Goal: Transaction & Acquisition: Purchase product/service

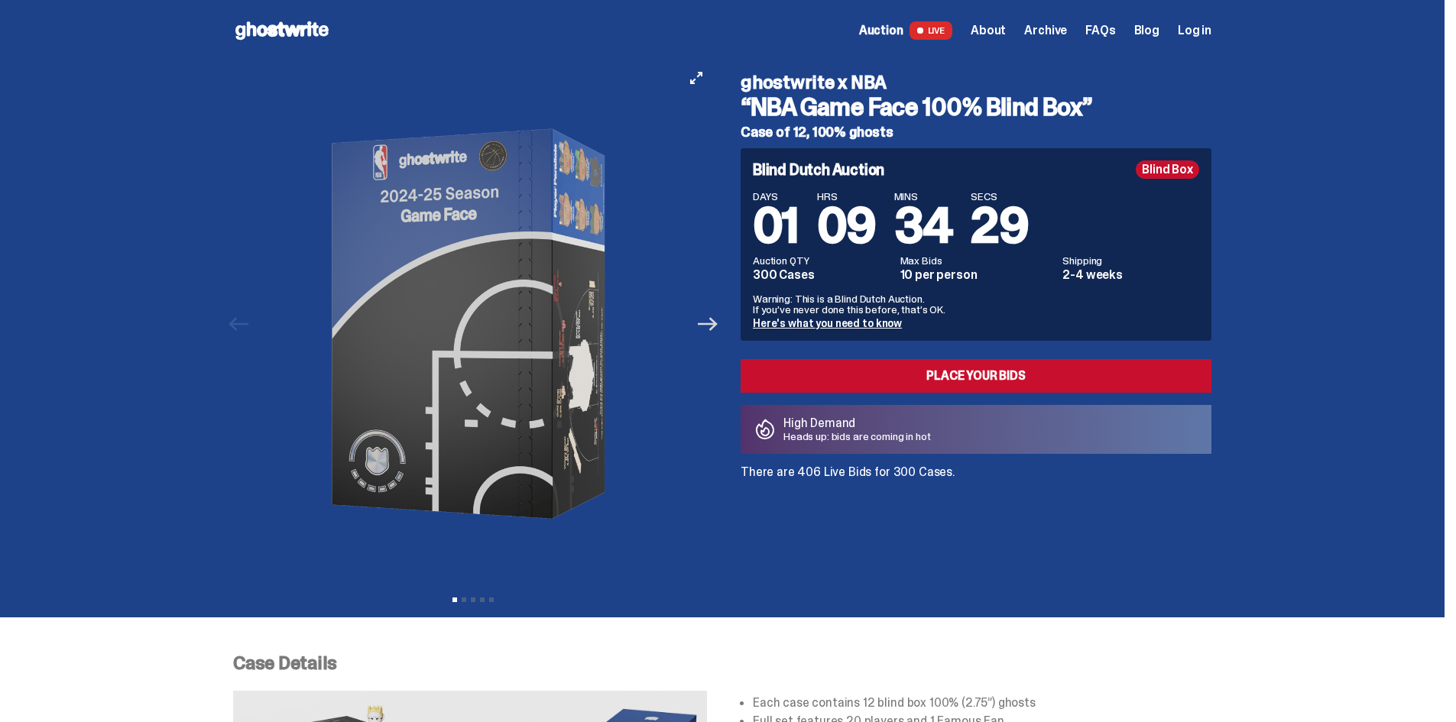
click at [718, 327] on icon "Next" at bounding box center [708, 324] width 20 height 20
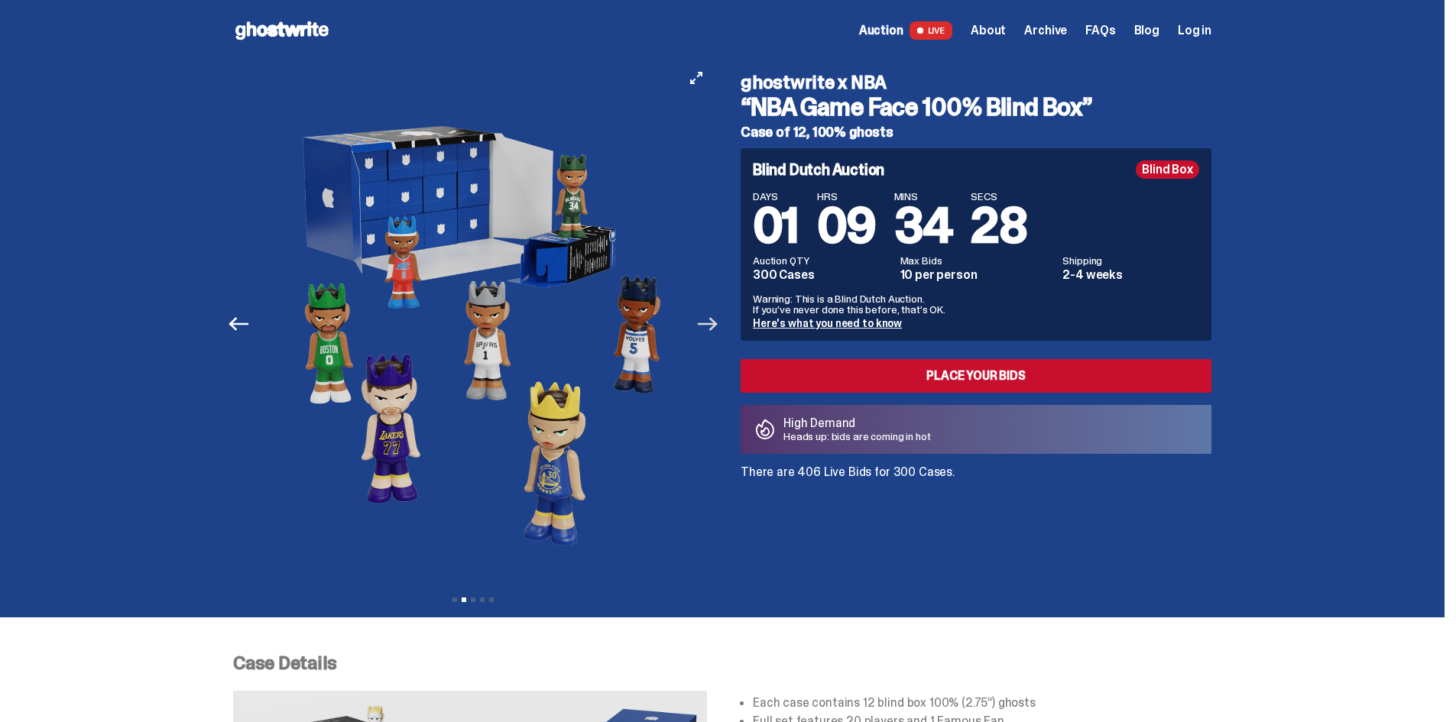
click at [718, 327] on icon "Next" at bounding box center [708, 324] width 20 height 20
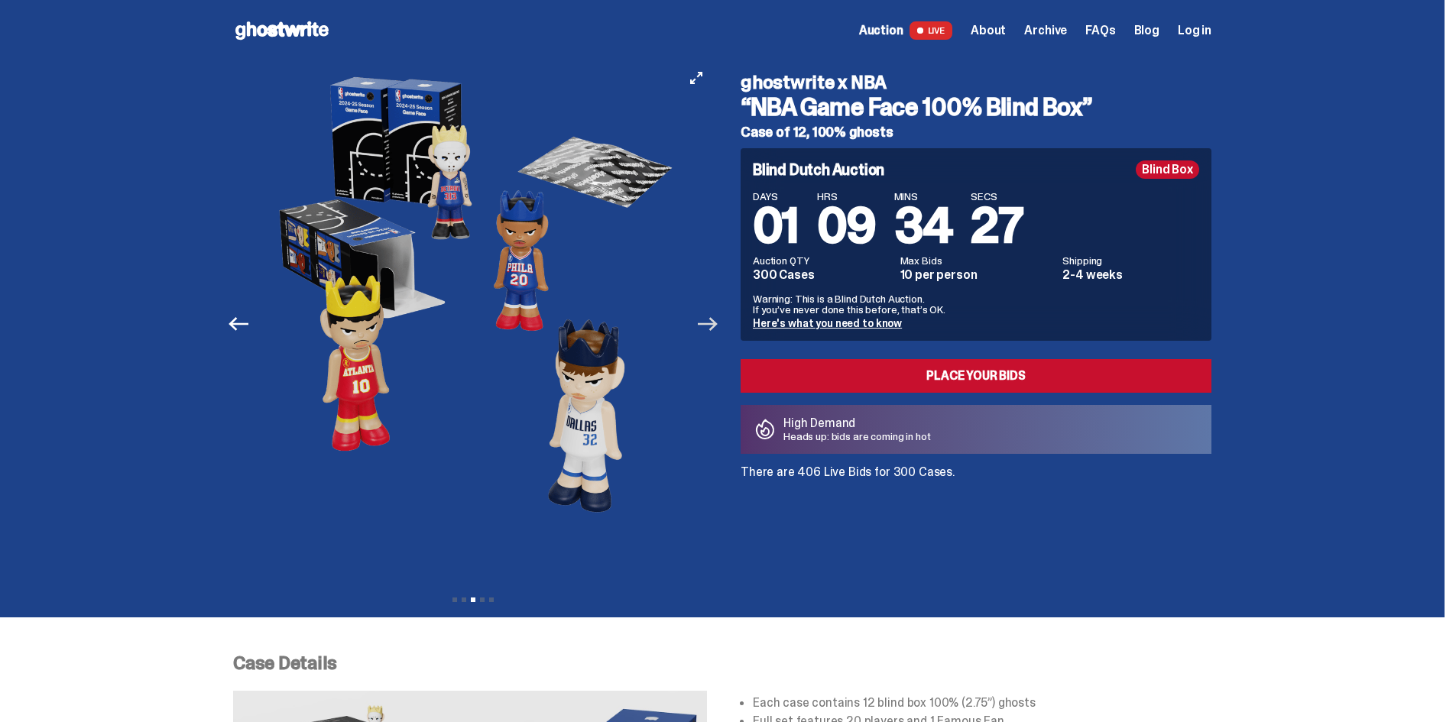
click at [718, 327] on icon "Next" at bounding box center [708, 324] width 20 height 20
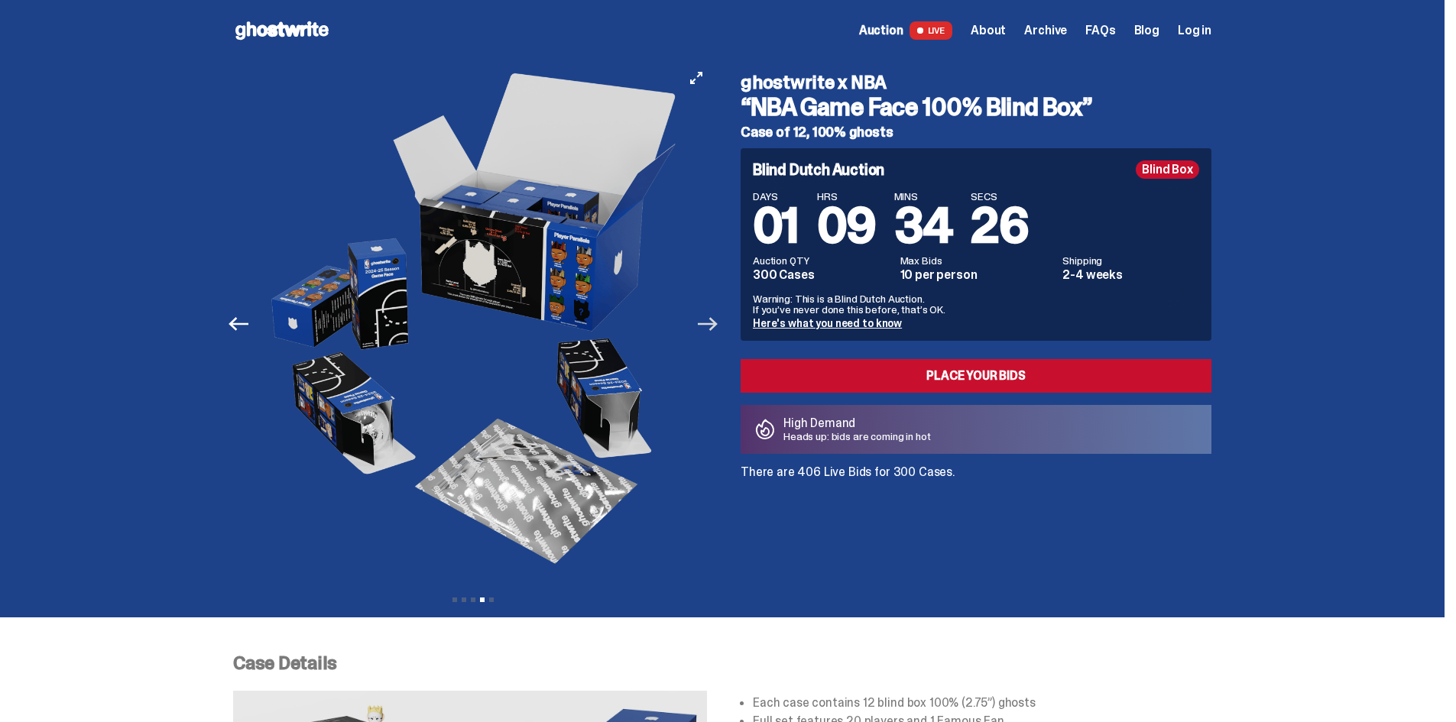
click at [718, 327] on icon "Next" at bounding box center [708, 324] width 20 height 20
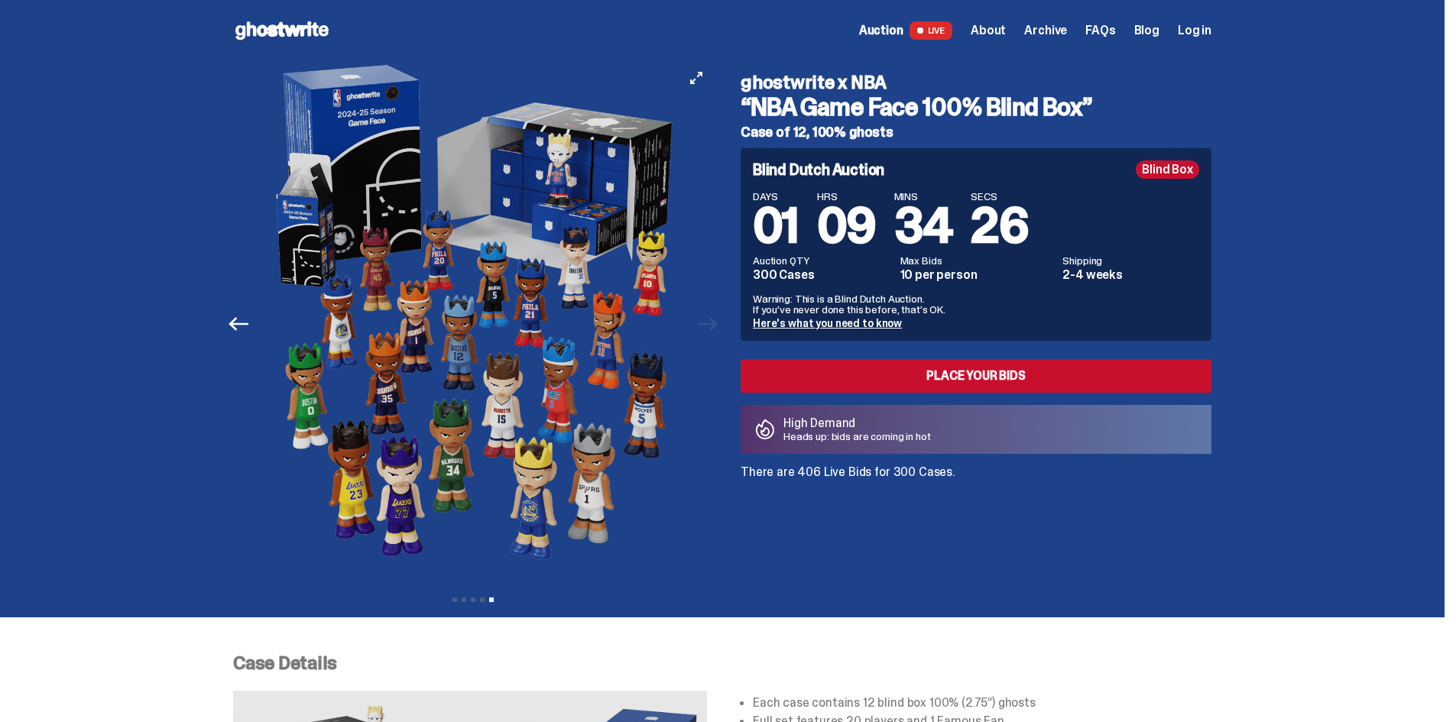
click at [722, 327] on div "Previous Next View slide 1 View slide 2 View slide 3 View slide 4 View slide 5" at bounding box center [477, 324] width 489 height 526
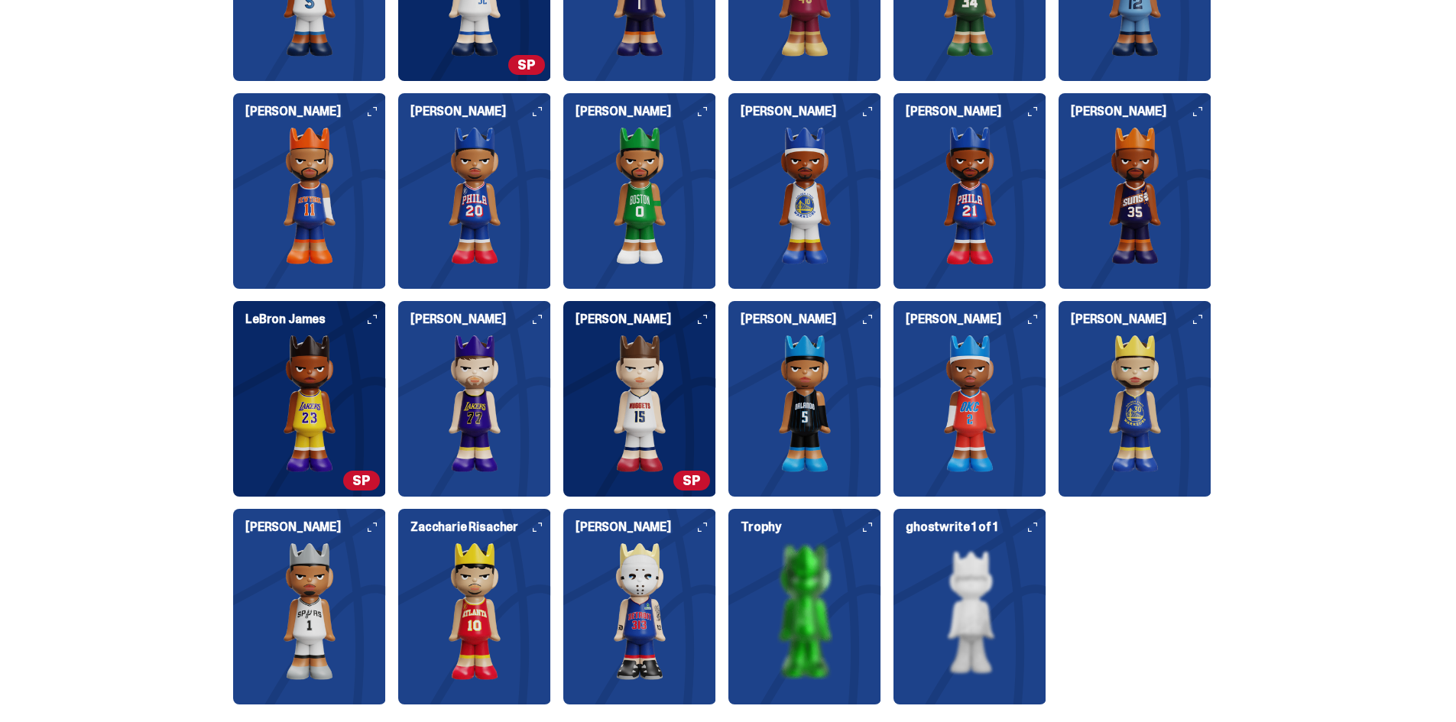
scroll to position [1834, 0]
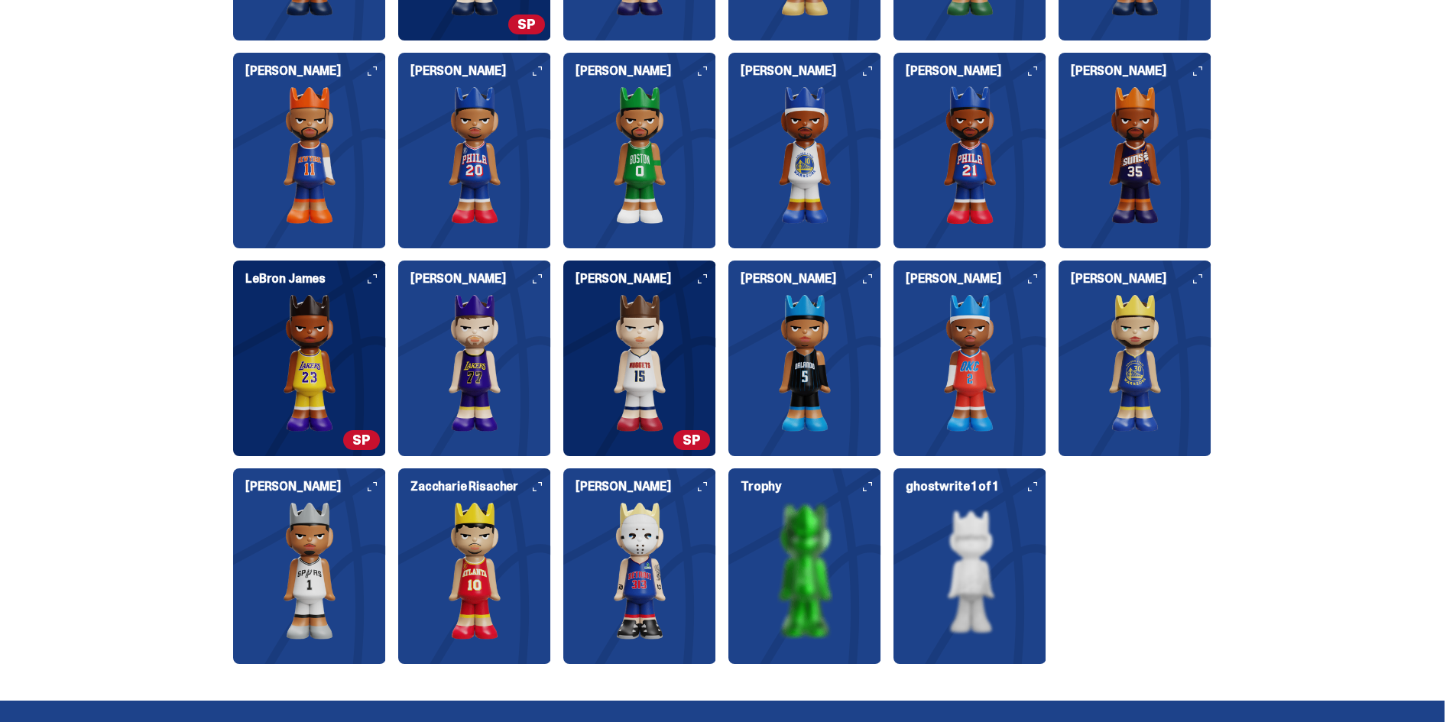
click at [988, 390] on img at bounding box center [969, 363] width 153 height 138
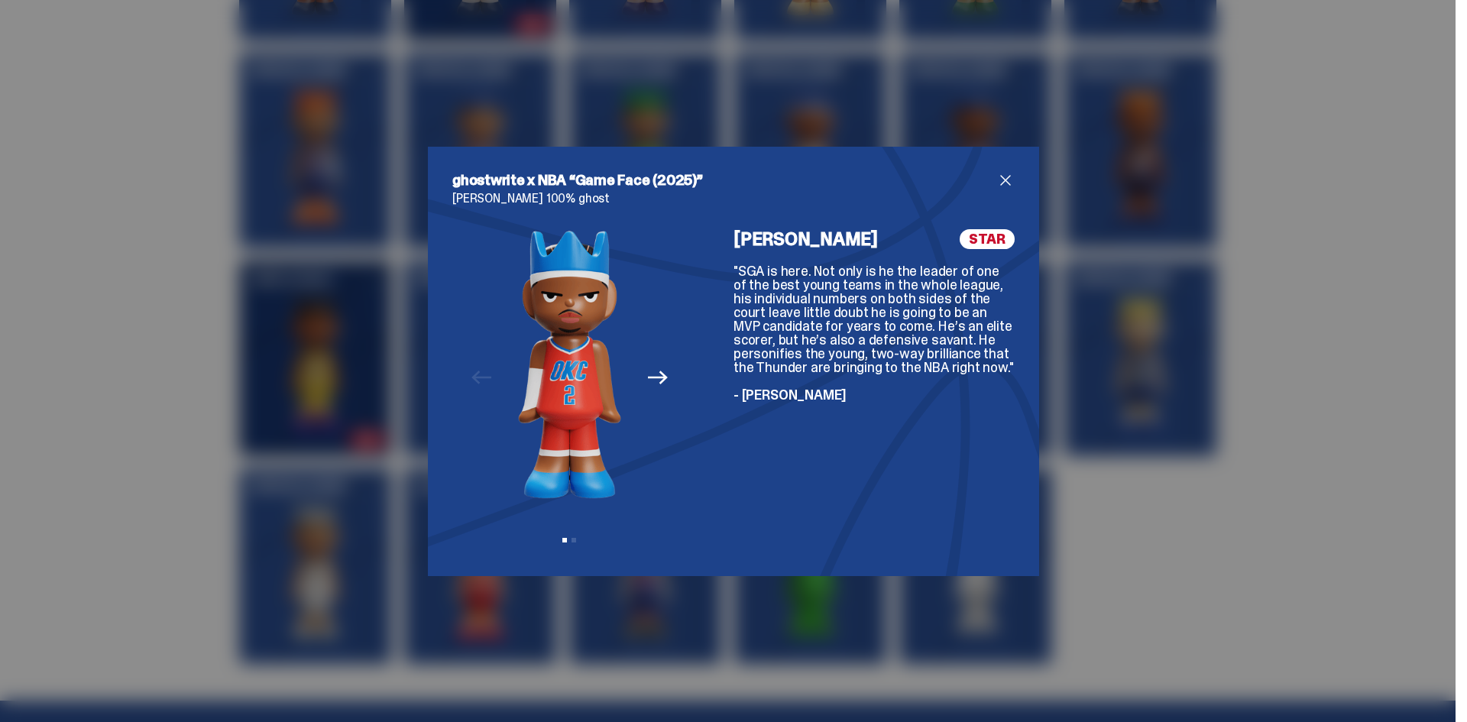
click at [655, 378] on icon "Next" at bounding box center [658, 378] width 20 height 14
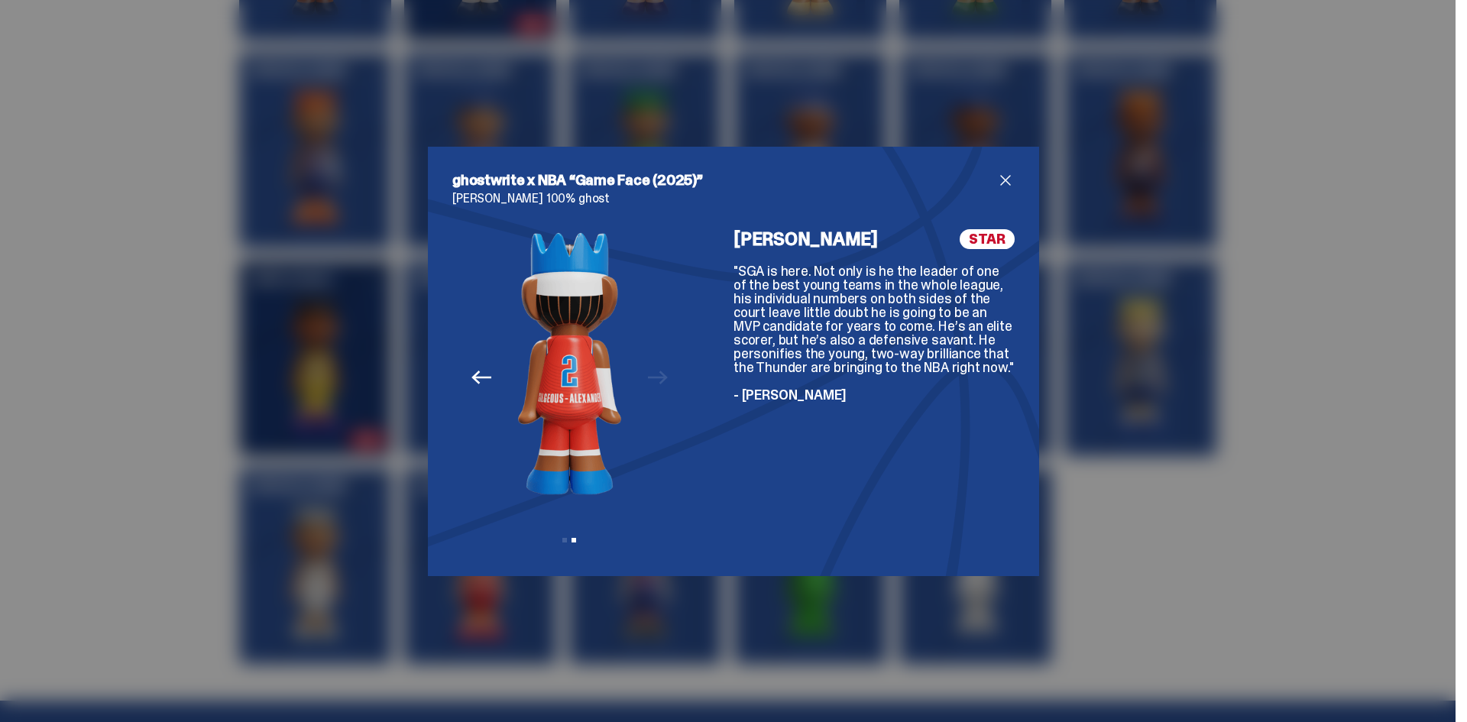
click at [477, 371] on icon "Previous" at bounding box center [482, 378] width 20 height 20
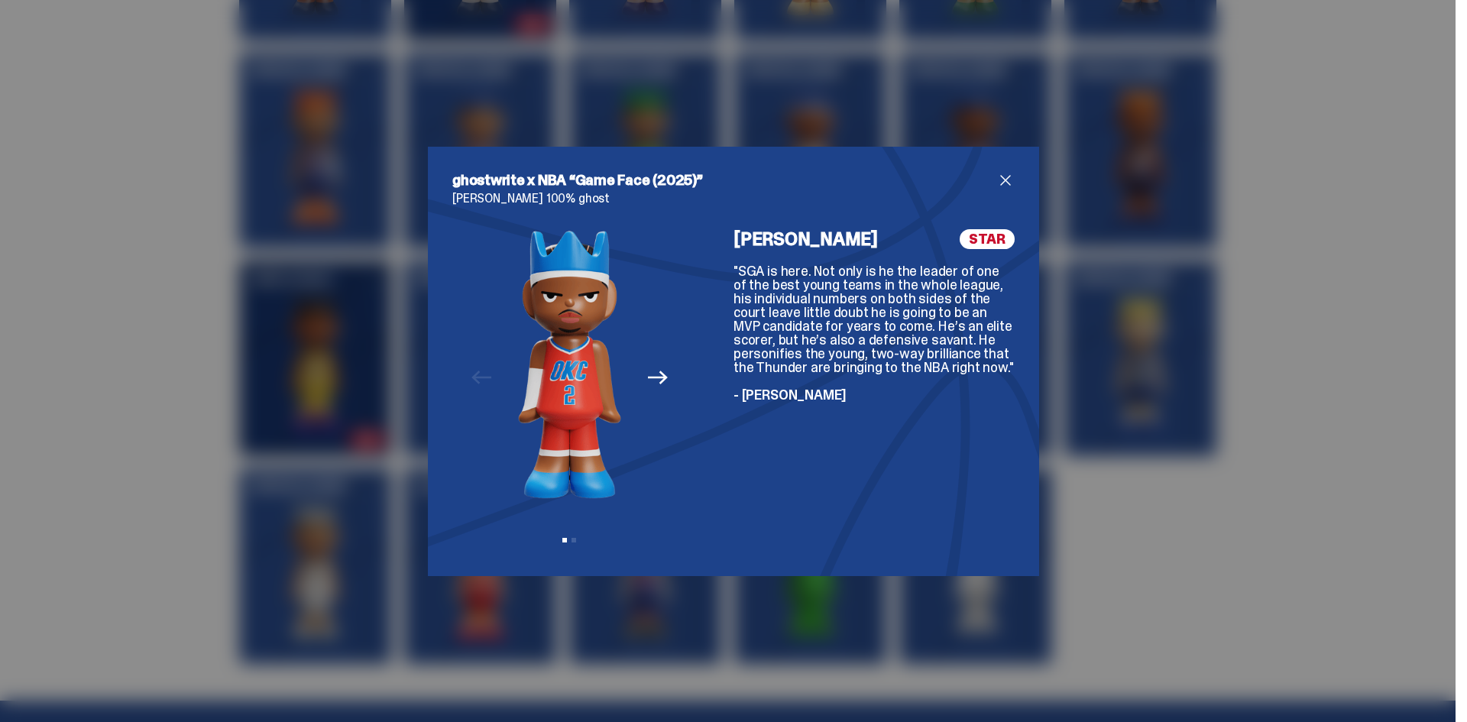
click at [655, 371] on icon "Next" at bounding box center [658, 378] width 20 height 14
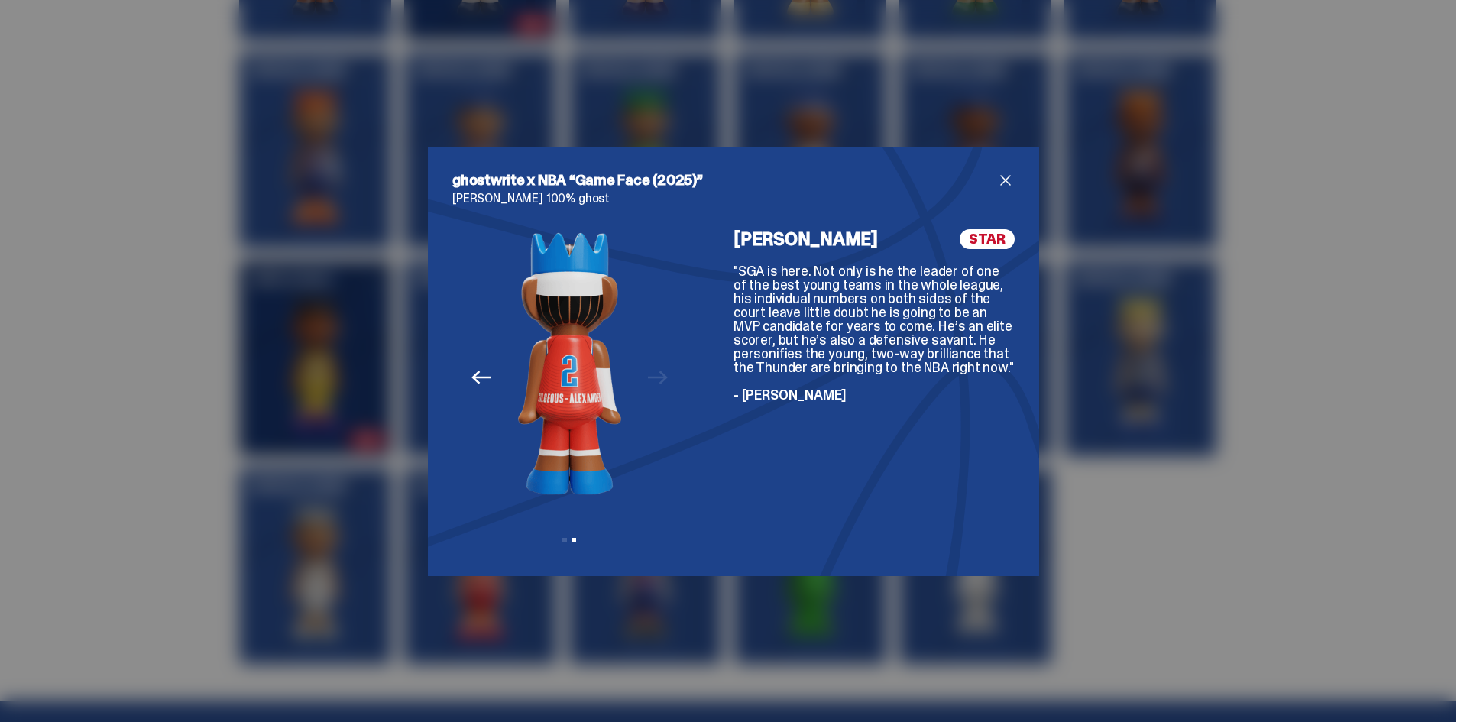
drag, startPoint x: 834, startPoint y: 394, endPoint x: 719, endPoint y: 272, distance: 167.6
click at [719, 272] on div "Previous Next View slide 1 View slide 2 Shai Gilgeous-Alexander STAR "SGA is he…" at bounding box center [733, 390] width 562 height 322
click at [830, 317] on div ""SGA is here. Not only is he the leader of one of the best young teams in the w…" at bounding box center [874, 333] width 281 height 138
drag, startPoint x: 1000, startPoint y: 366, endPoint x: 726, endPoint y: 271, distance: 290.5
click at [726, 271] on div "Previous Next View slide 1 View slide 2 Shai Gilgeous-Alexander STAR "SGA is he…" at bounding box center [733, 390] width 562 height 322
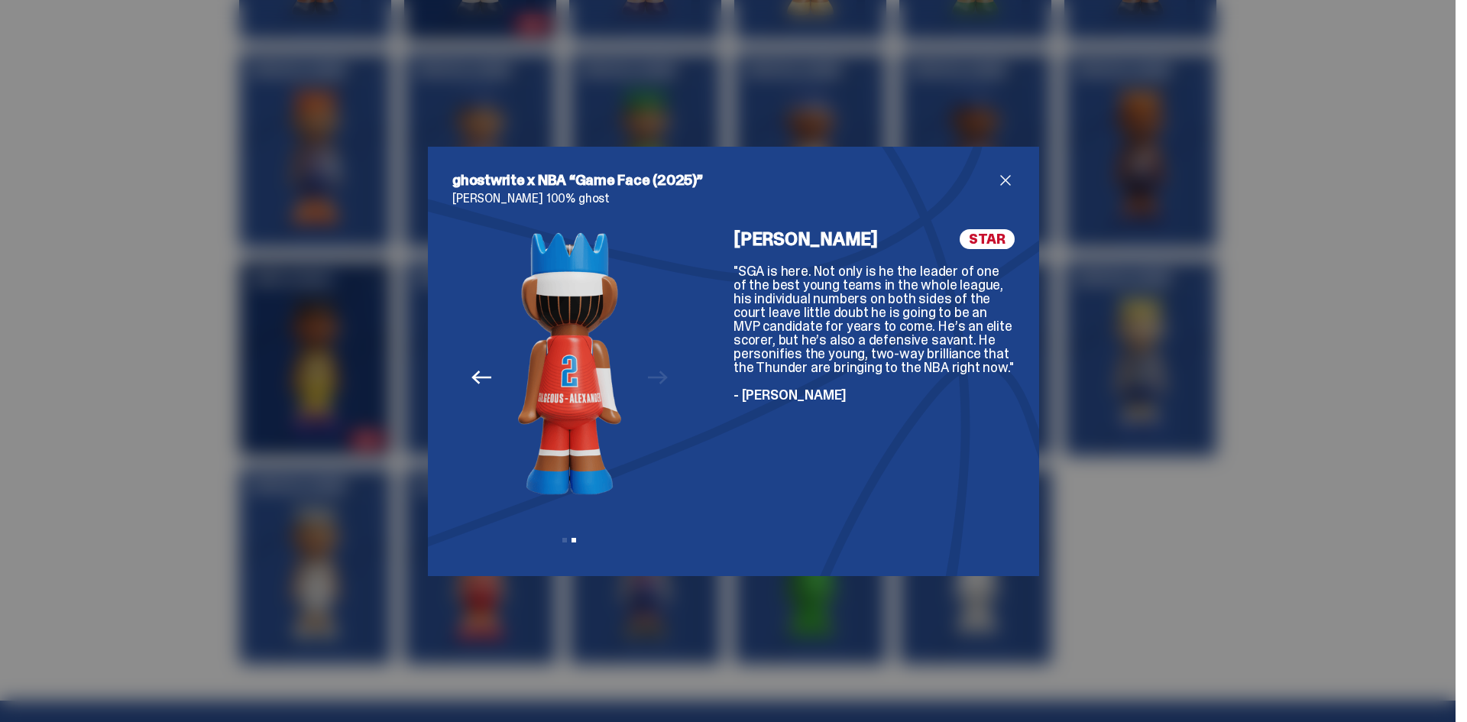
click at [854, 314] on div ""SGA is here. Not only is he the leader of one of the best young teams in the w…" at bounding box center [874, 333] width 281 height 138
click at [1008, 177] on span "close" at bounding box center [1006, 180] width 18 height 18
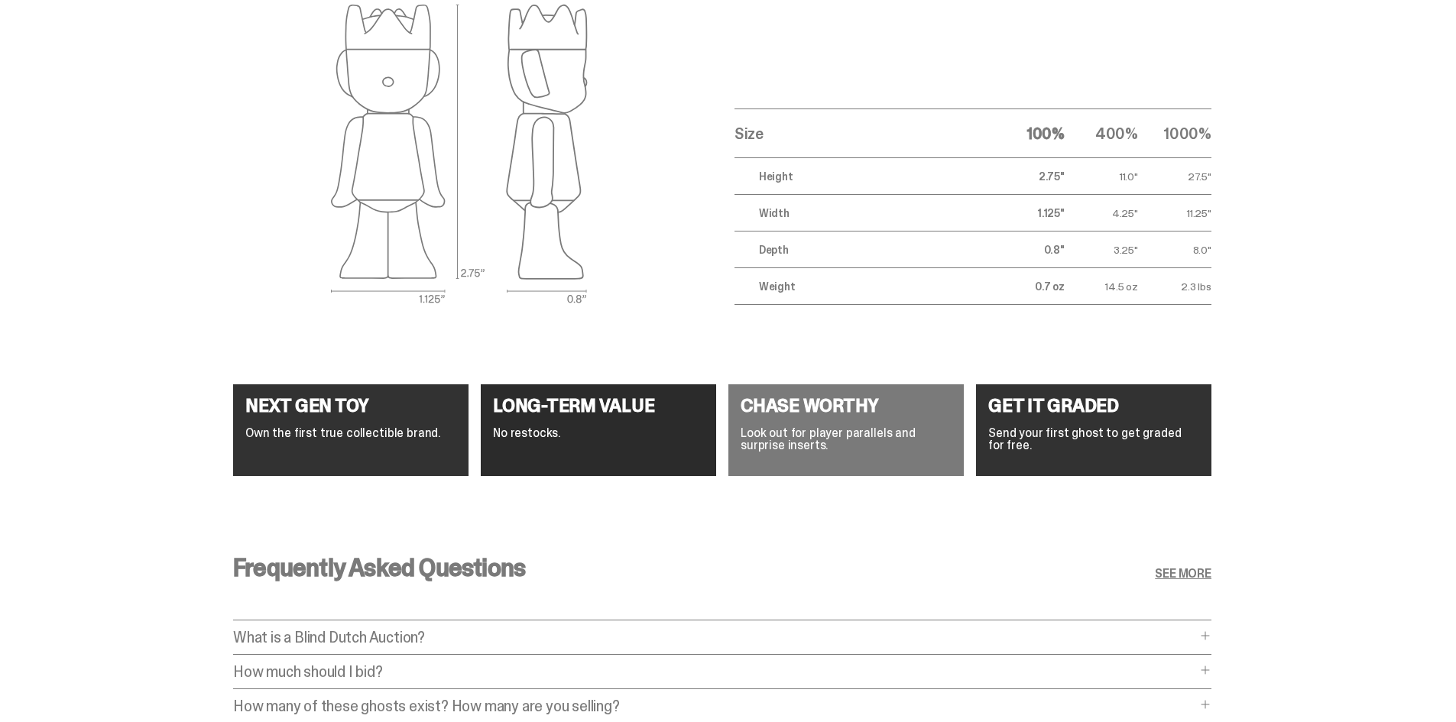
scroll to position [5732, 0]
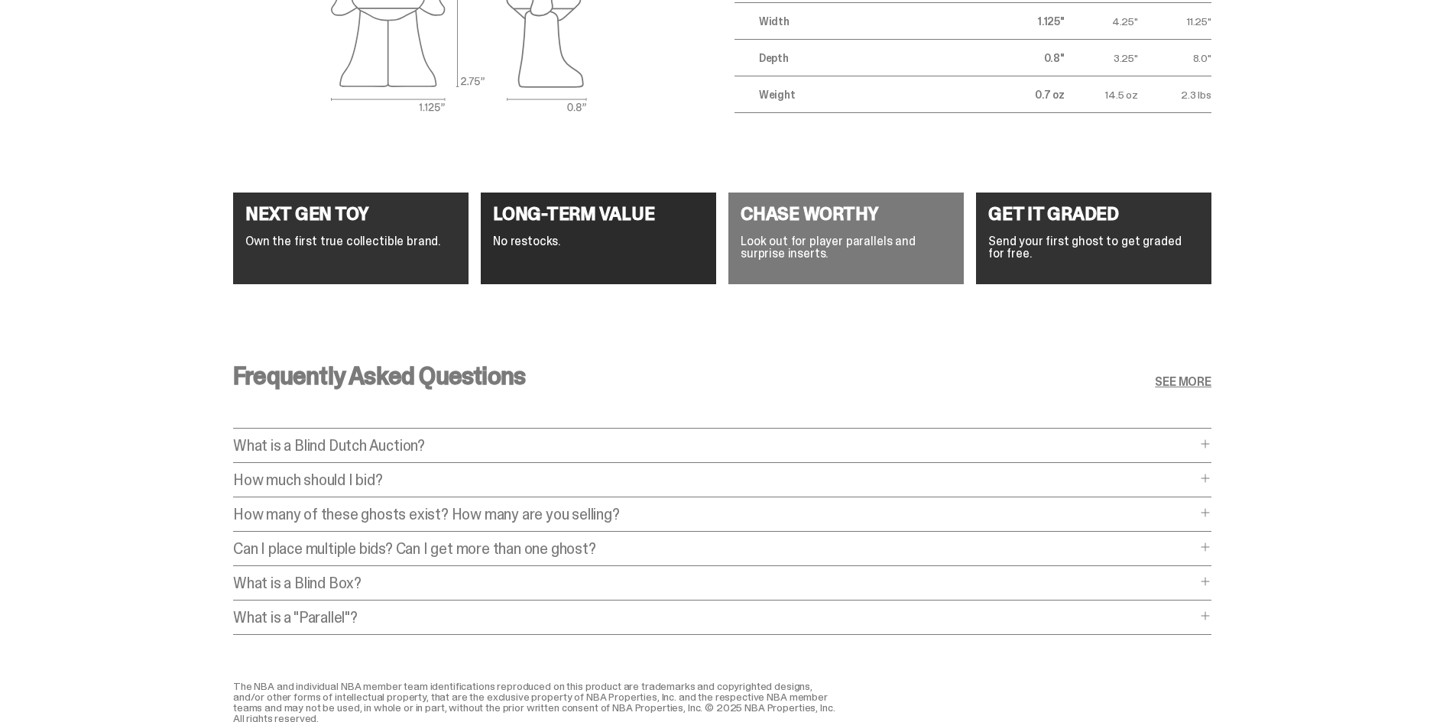
click at [1112, 247] on p "Send your first ghost to get graded for free." at bounding box center [1093, 247] width 211 height 24
click at [1076, 212] on h4 "GET IT GRADED" at bounding box center [1093, 214] width 211 height 18
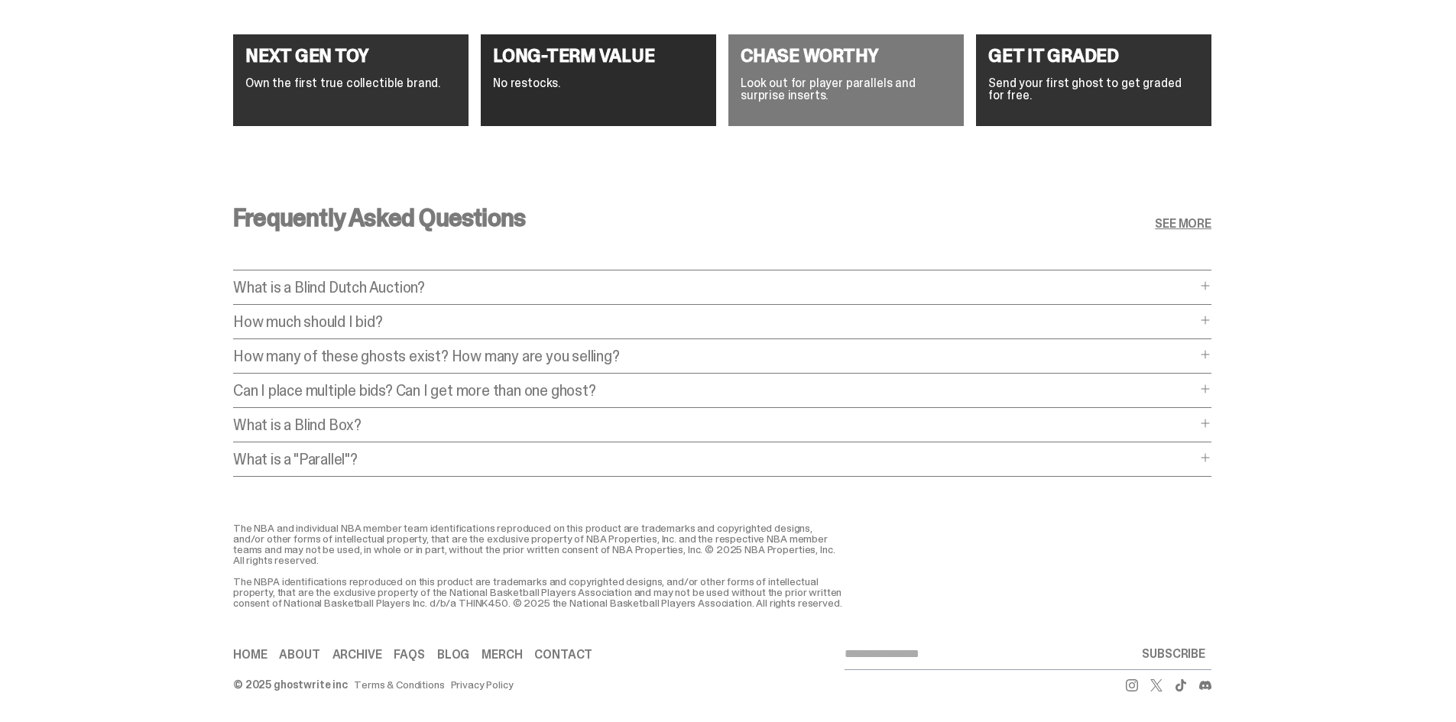
scroll to position [5824, 0]
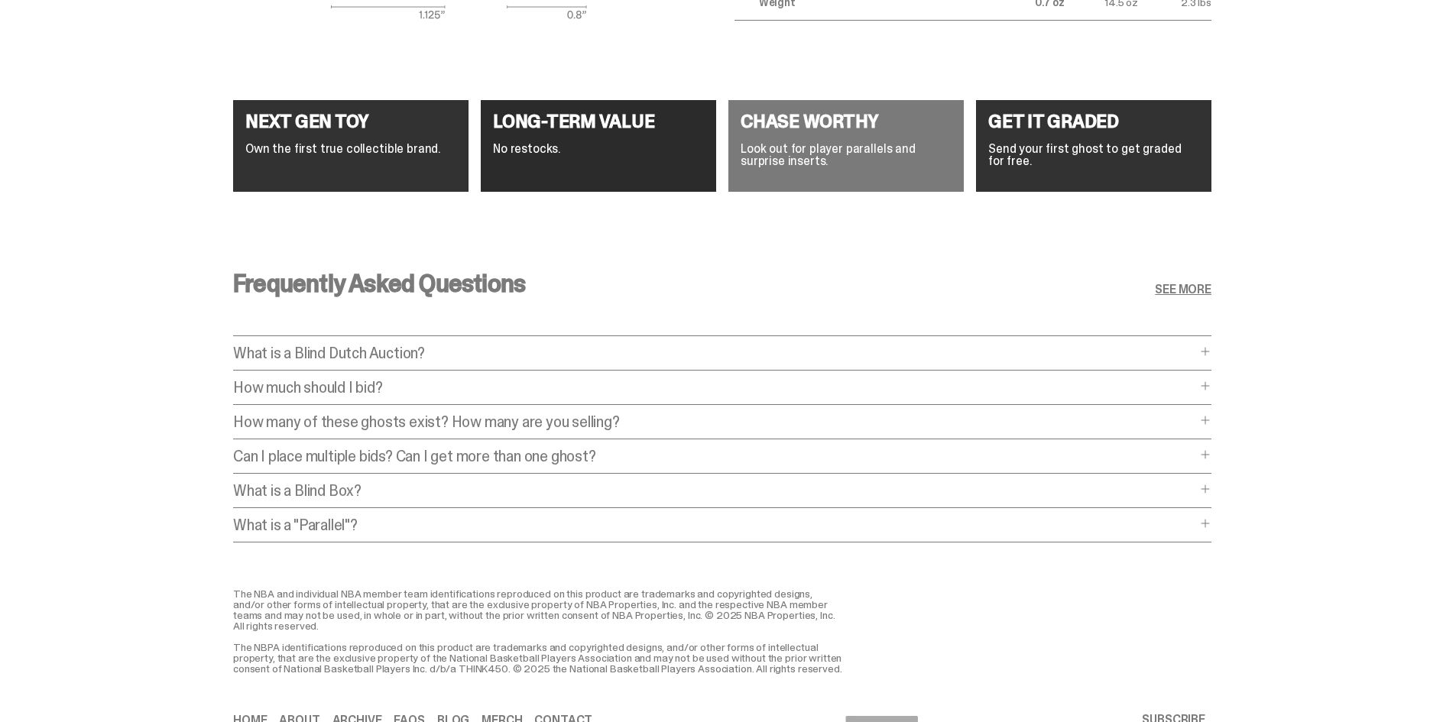
click at [1211, 414] on span at bounding box center [1205, 420] width 12 height 12
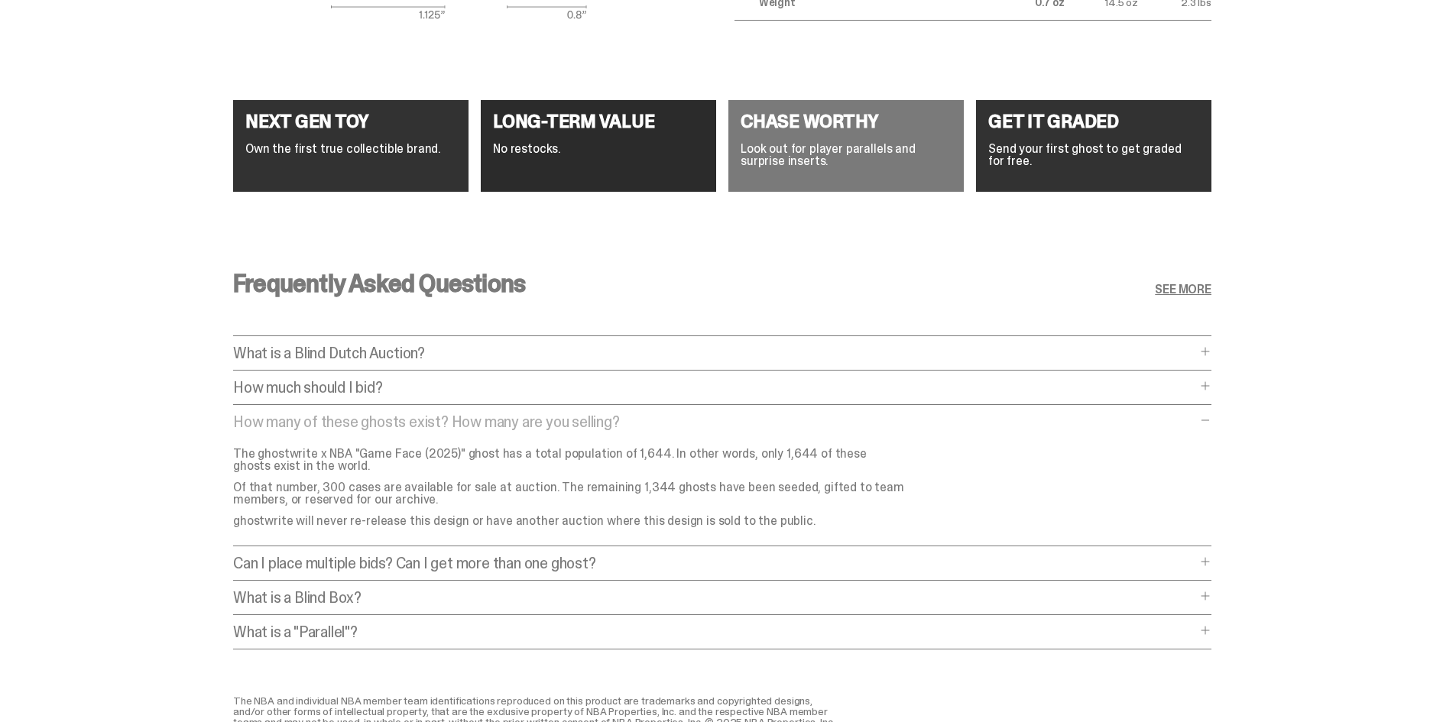
click at [1211, 414] on span at bounding box center [1205, 420] width 12 height 12
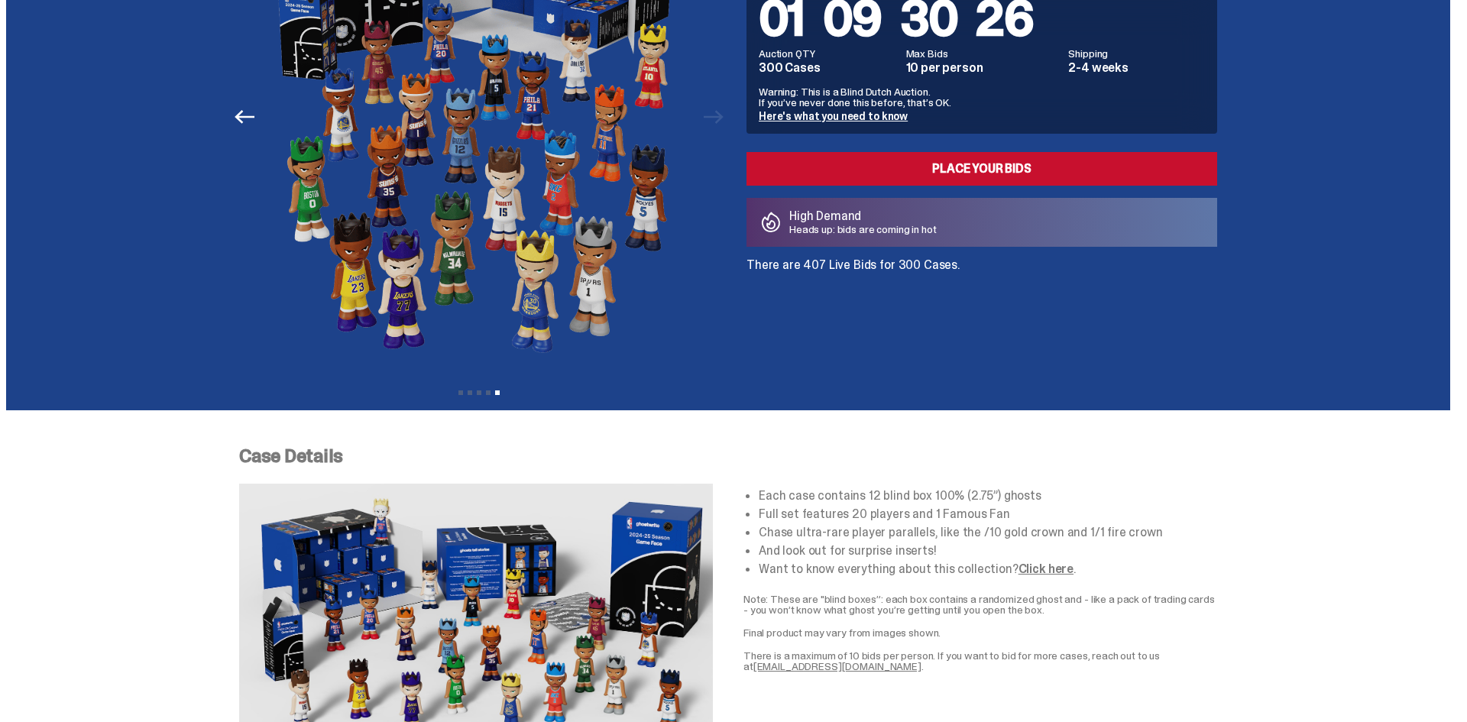
scroll to position [0, 0]
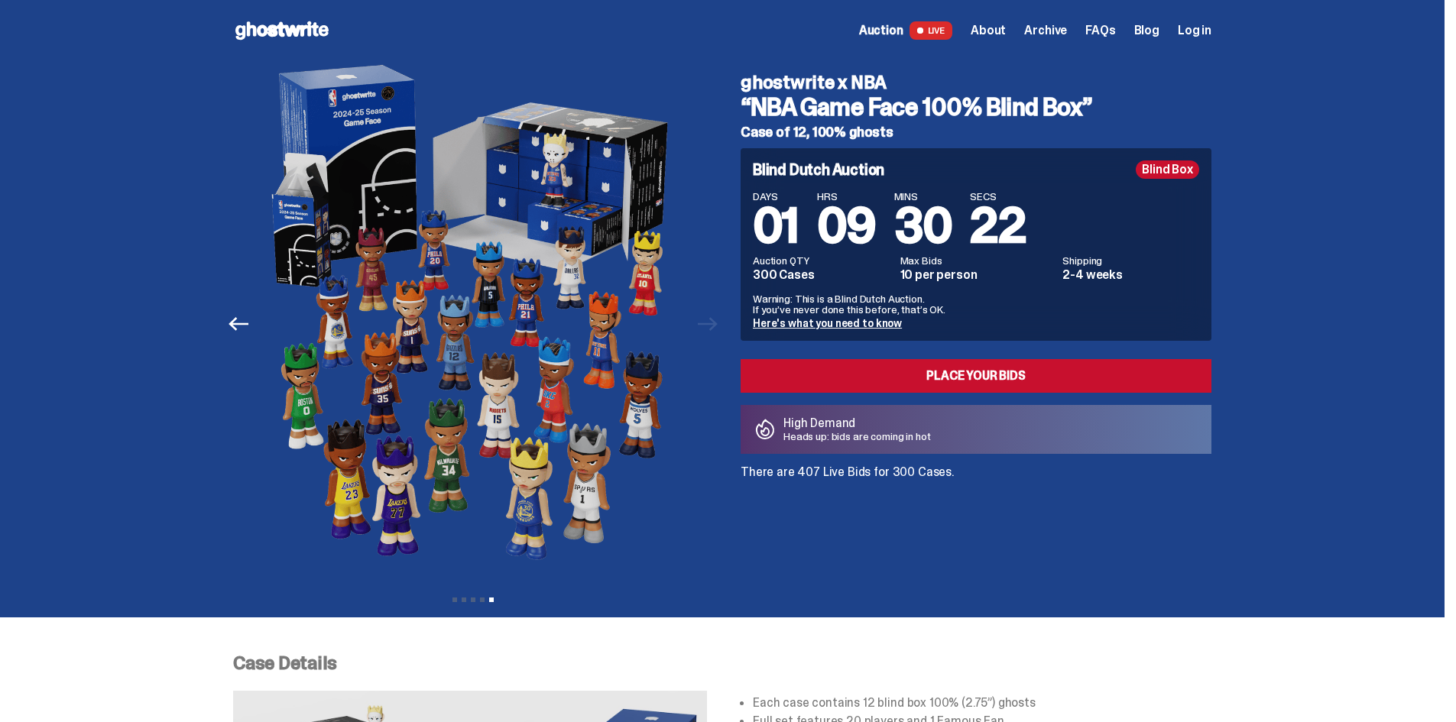
drag, startPoint x: 1185, startPoint y: 27, endPoint x: 1190, endPoint y: 44, distance: 18.2
click at [1185, 27] on span "Log in" at bounding box center [1195, 30] width 34 height 12
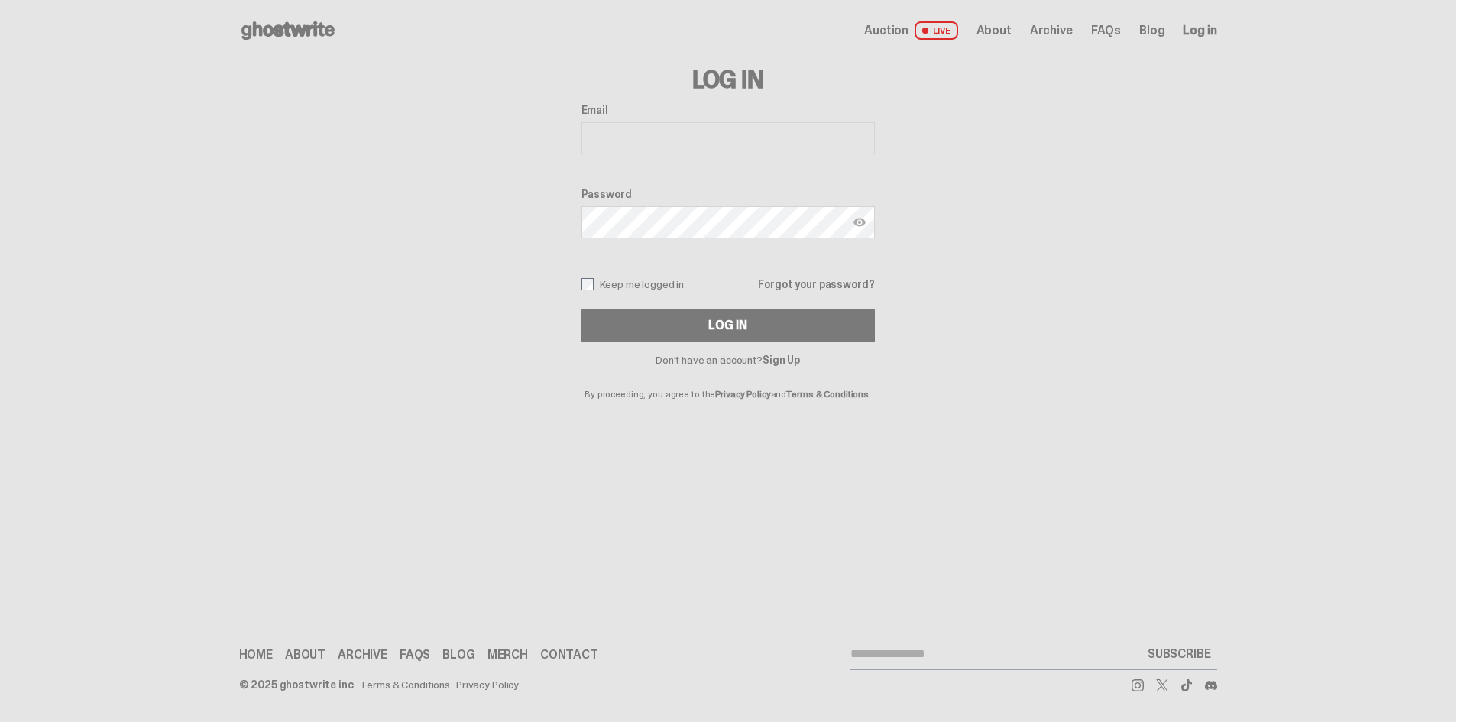
click at [724, 138] on input "Email" at bounding box center [728, 138] width 293 height 32
type input "**********"
click at [859, 225] on img at bounding box center [860, 222] width 12 height 12
click at [610, 316] on button "Log In" at bounding box center [728, 326] width 293 height 34
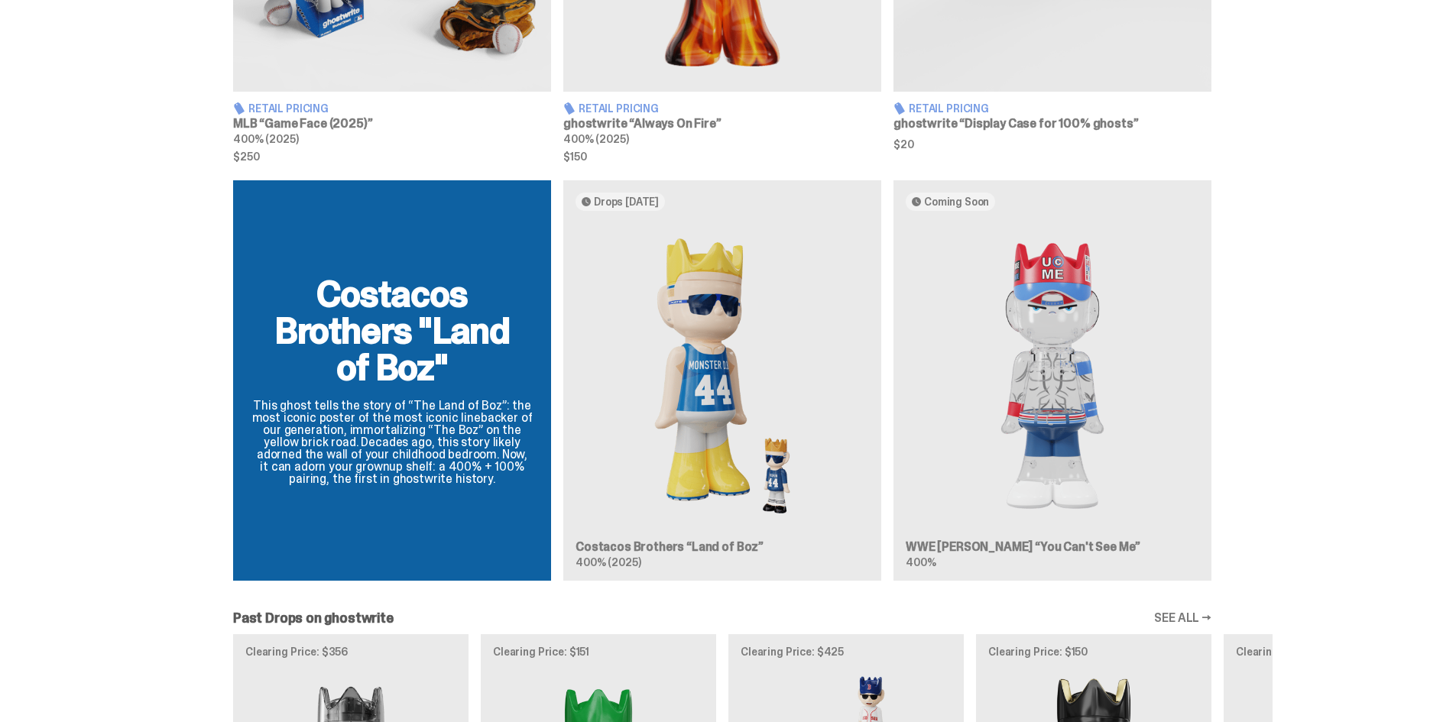
scroll to position [1223, 0]
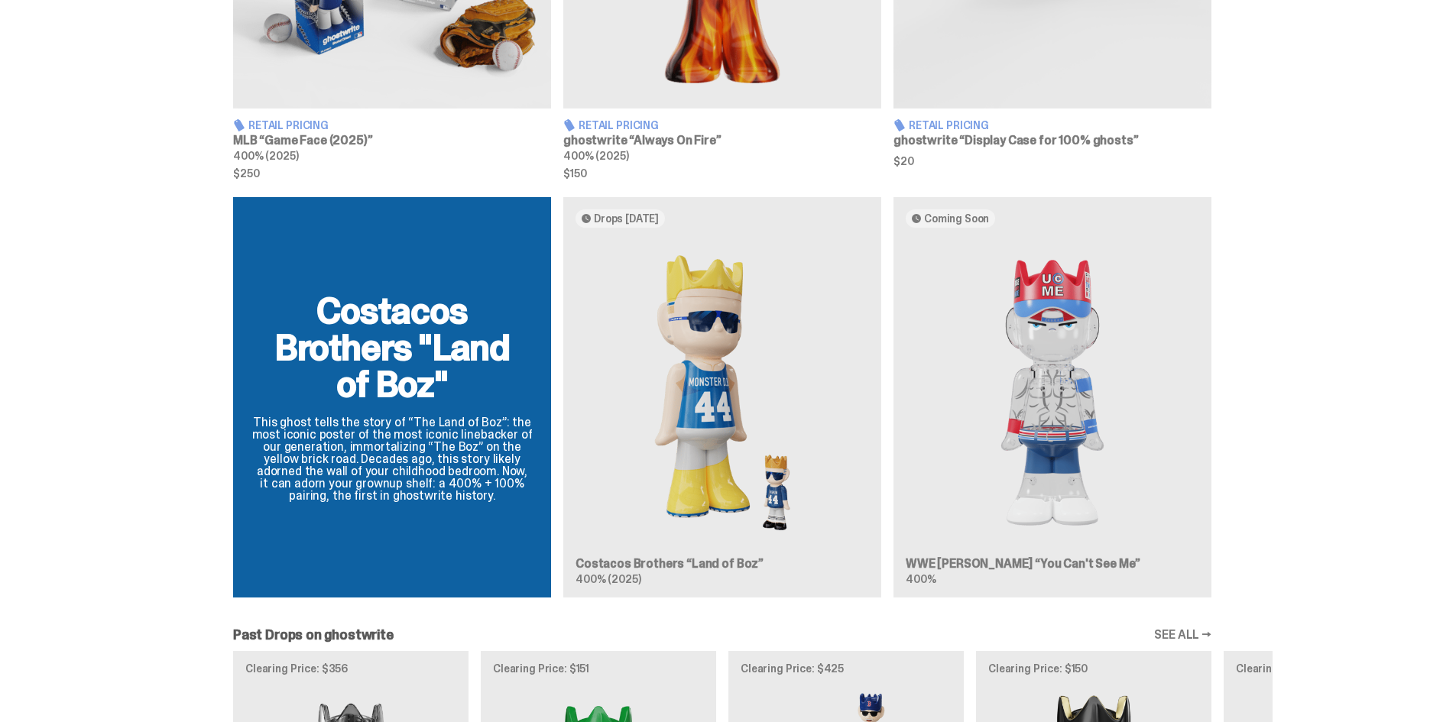
click at [1059, 393] on div "Costacos Brothers "Land of Boz" This ghost tells the story of “The Land of Boz”…" at bounding box center [722, 403] width 1100 height 413
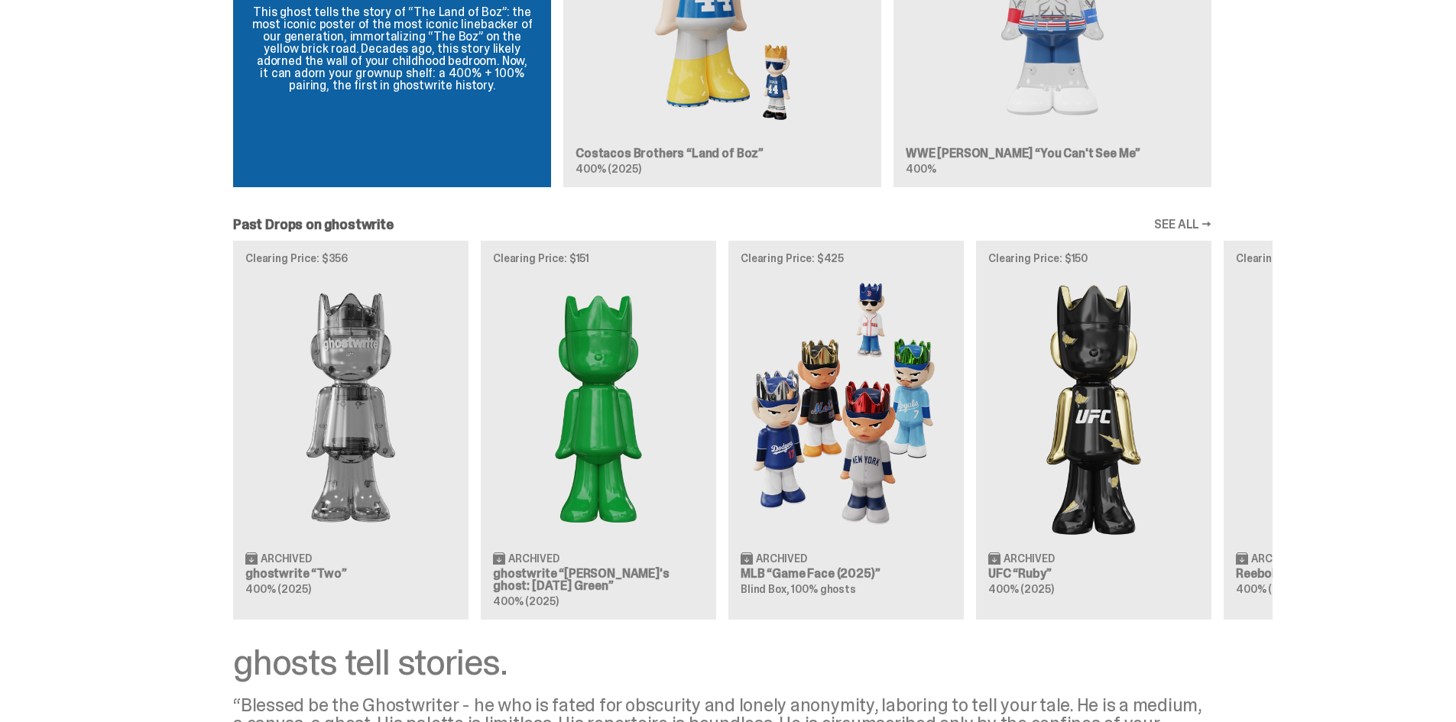
scroll to position [1681, 0]
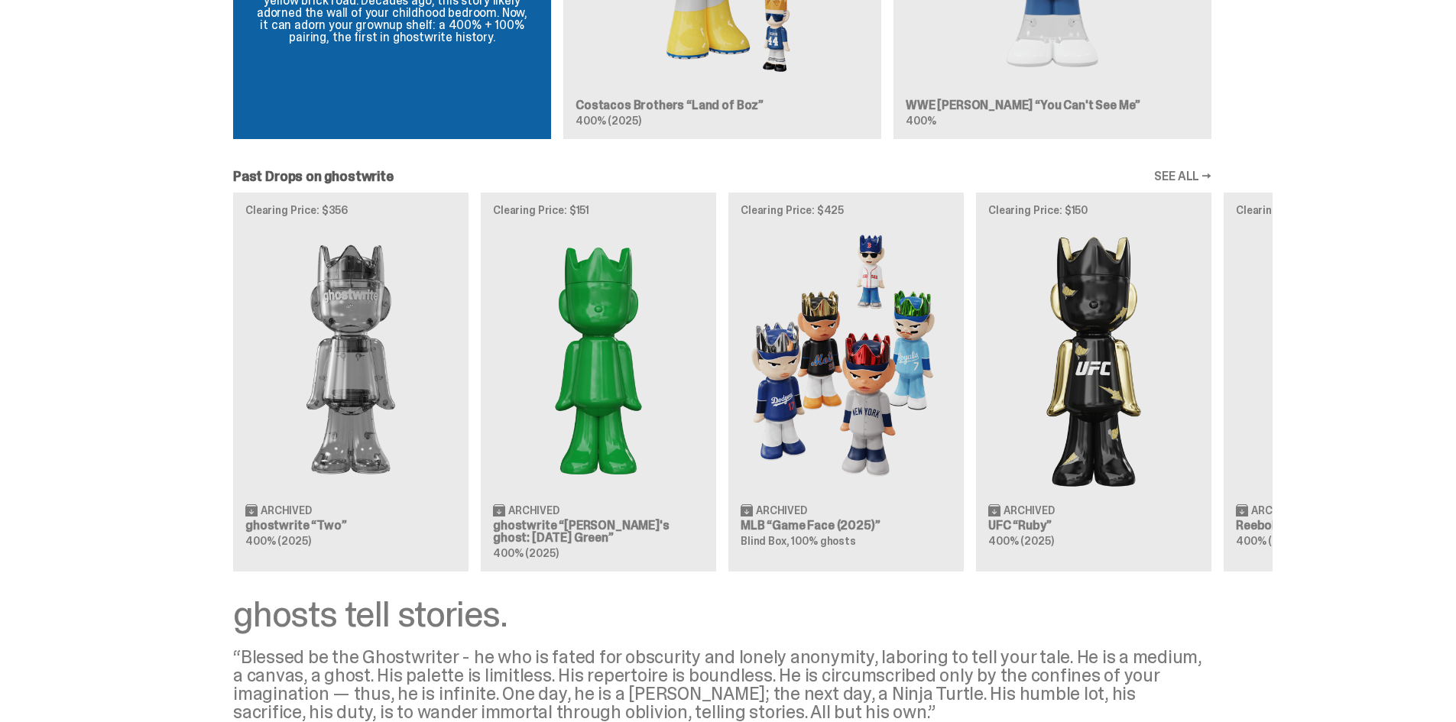
click at [874, 358] on div "Clearing Price: $356 Archived ghostwrite “Two” 400% (2025) Clearing Price: $151…" at bounding box center [722, 382] width 1100 height 379
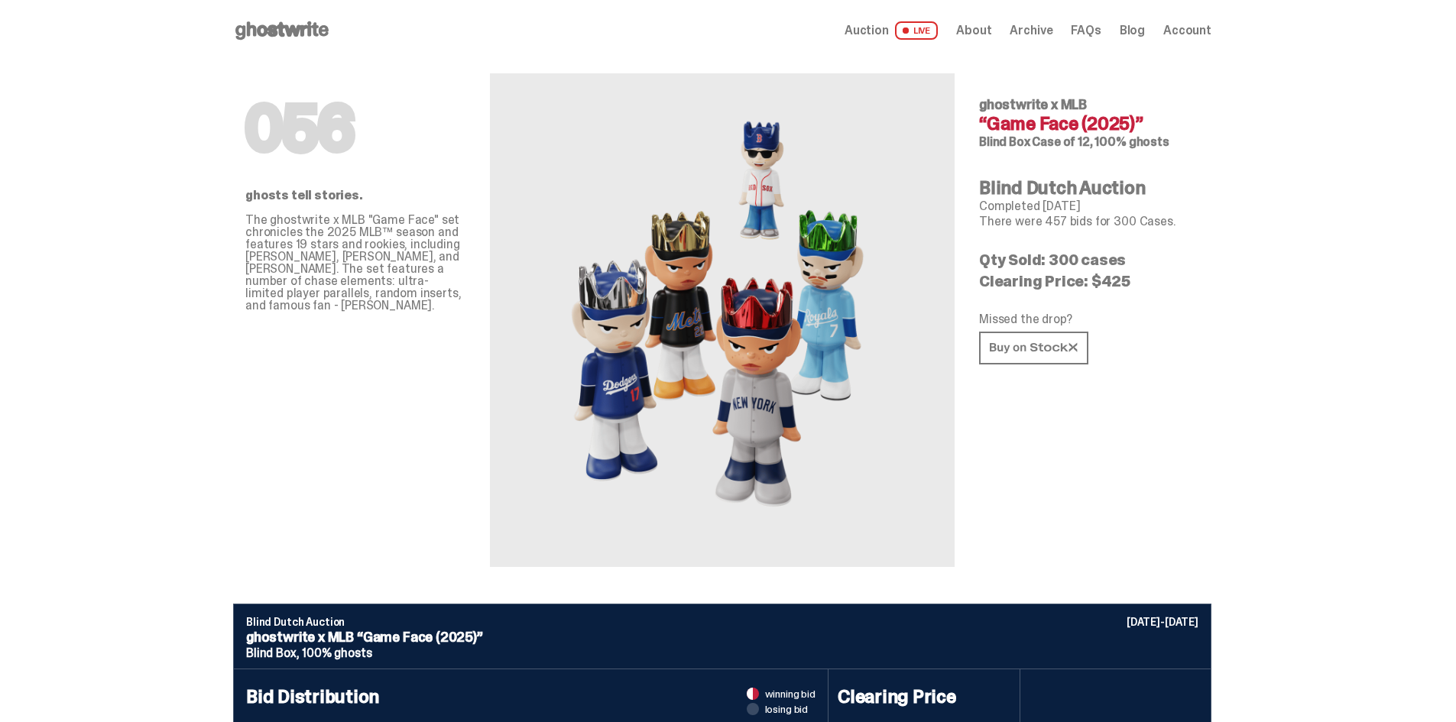
click at [880, 26] on span "Auction" at bounding box center [866, 30] width 44 height 12
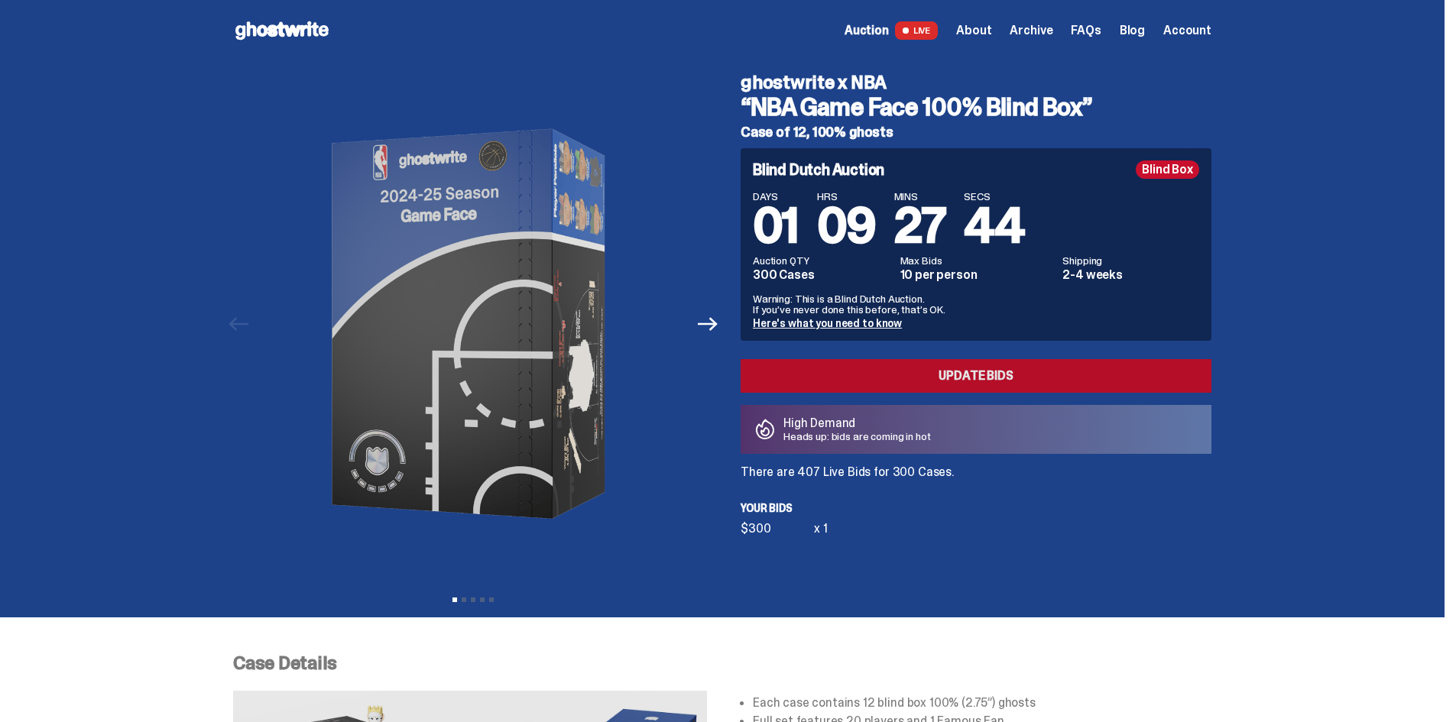
click at [1037, 371] on link "Update Bids" at bounding box center [976, 376] width 471 height 34
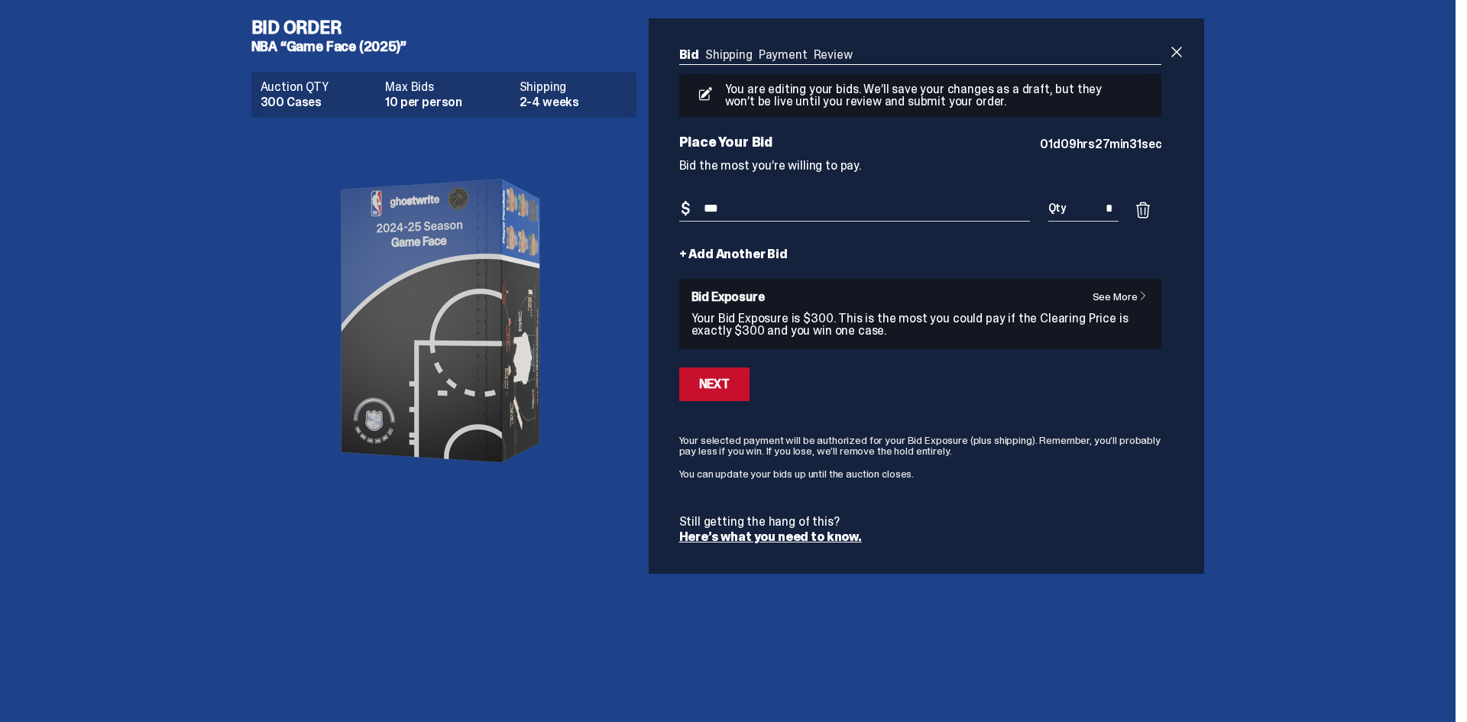
click at [742, 257] on link "+ Add Another Bid" at bounding box center [733, 254] width 109 height 12
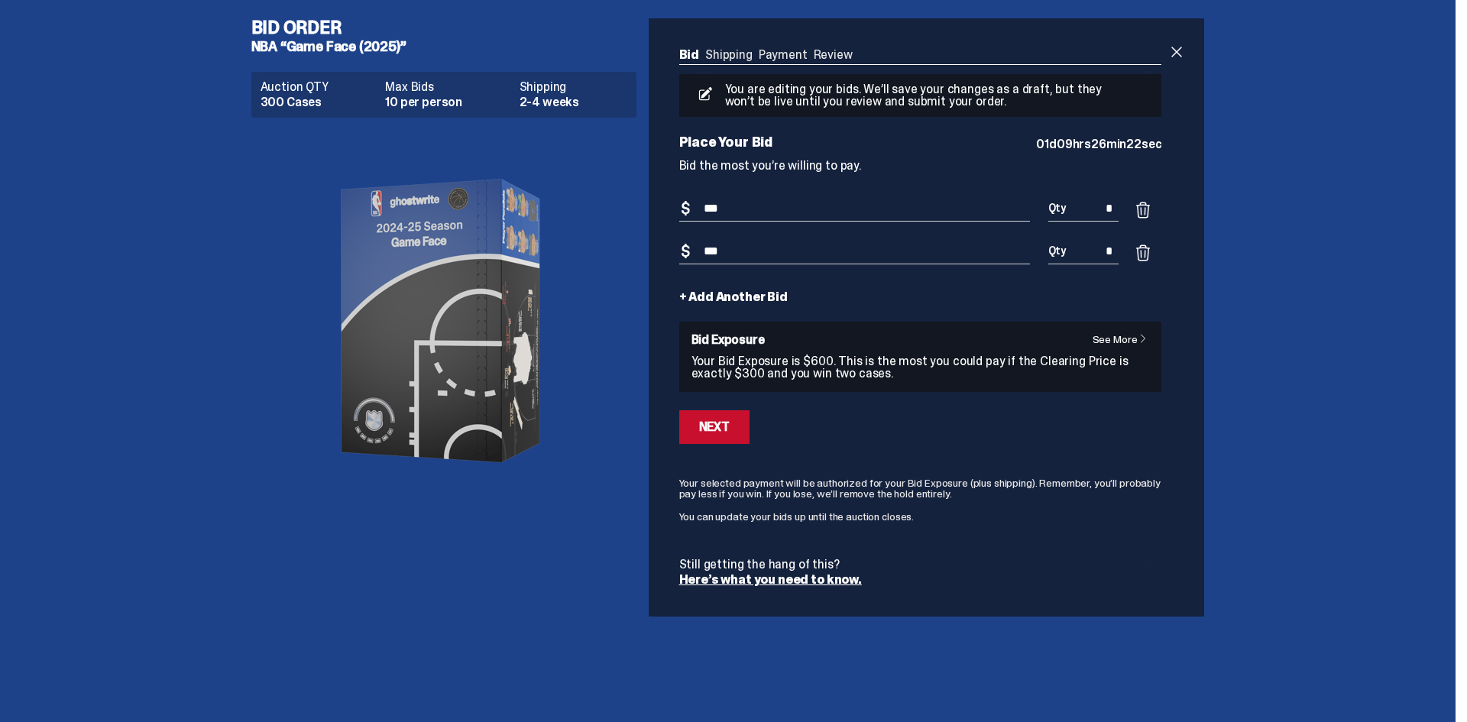
type input "***"
click at [1105, 335] on link "See More" at bounding box center [1124, 339] width 63 height 11
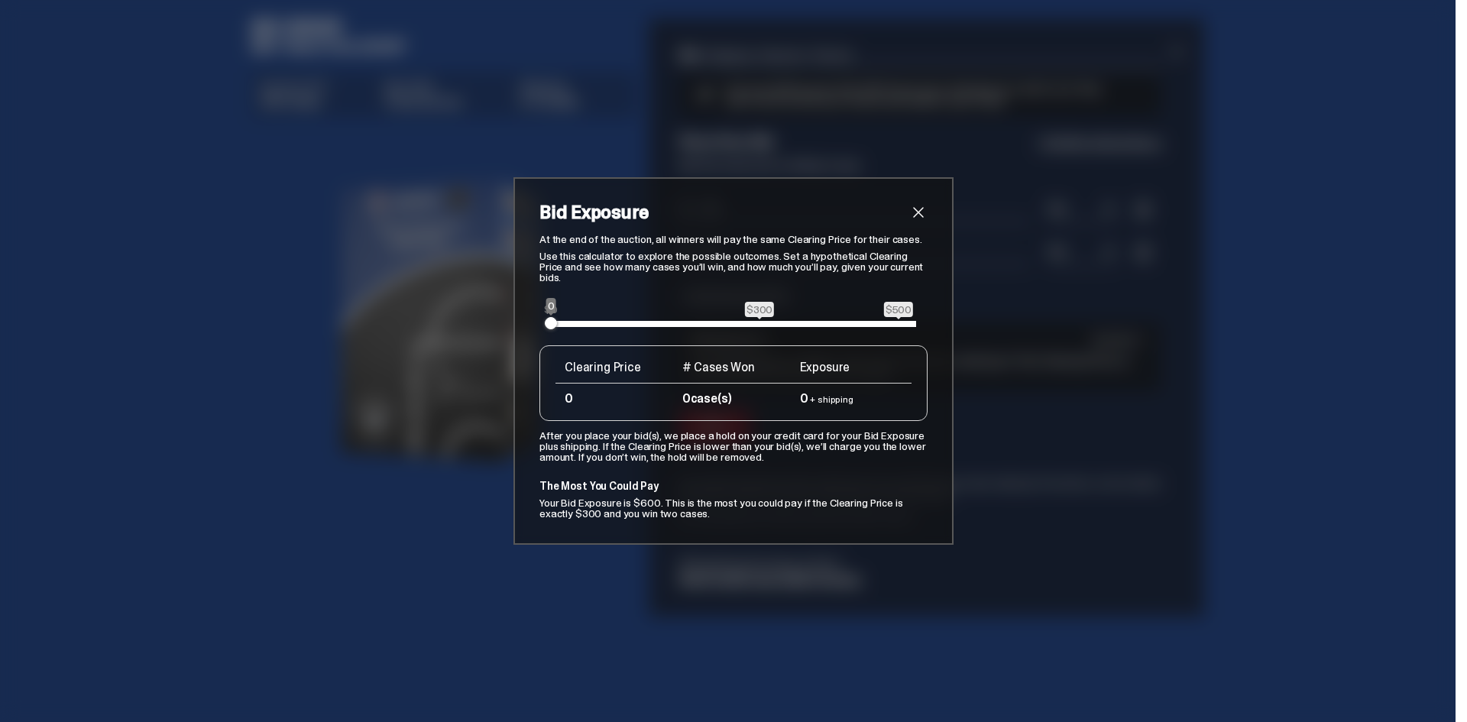
click at [896, 323] on div "$0 $300 $500 0" at bounding box center [733, 324] width 365 height 6
click at [769, 308] on div "At the end of the auction, all winners will pay the same Clearing Price for the…" at bounding box center [734, 376] width 388 height 285
click at [764, 308] on span "$300" at bounding box center [759, 309] width 29 height 15
drag, startPoint x: 543, startPoint y: 316, endPoint x: 748, endPoint y: 324, distance: 205.7
click at [748, 324] on div "$0 $300 $500 $295" at bounding box center [733, 324] width 365 height 6
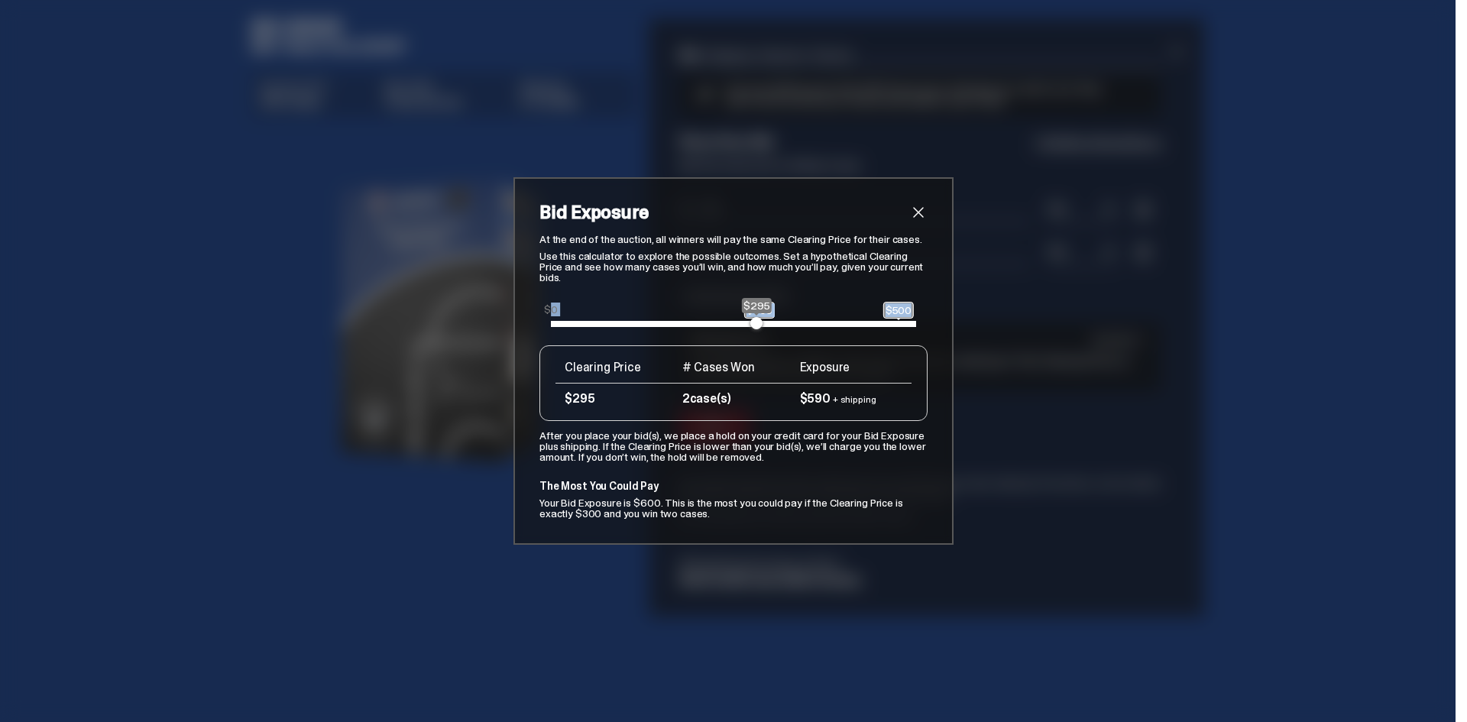
click at [650, 292] on div "At the end of the auction, all winners will pay the same Clearing Price for the…" at bounding box center [734, 376] width 388 height 285
drag, startPoint x: 754, startPoint y: 324, endPoint x: 761, endPoint y: 322, distance: 7.8
click at [761, 322] on span at bounding box center [764, 323] width 12 height 12
click at [909, 212] on span "close" at bounding box center [918, 212] width 18 height 18
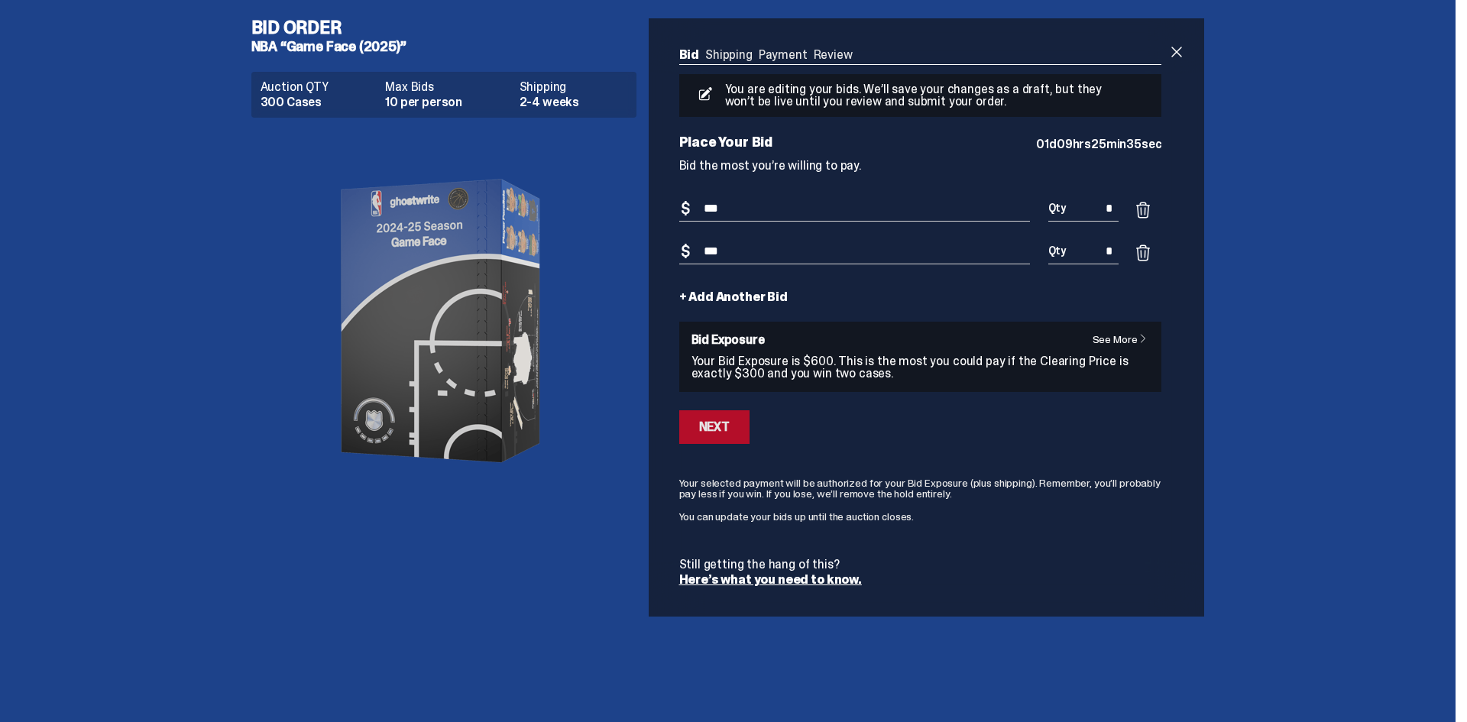
click at [734, 428] on button "Next" at bounding box center [714, 427] width 70 height 34
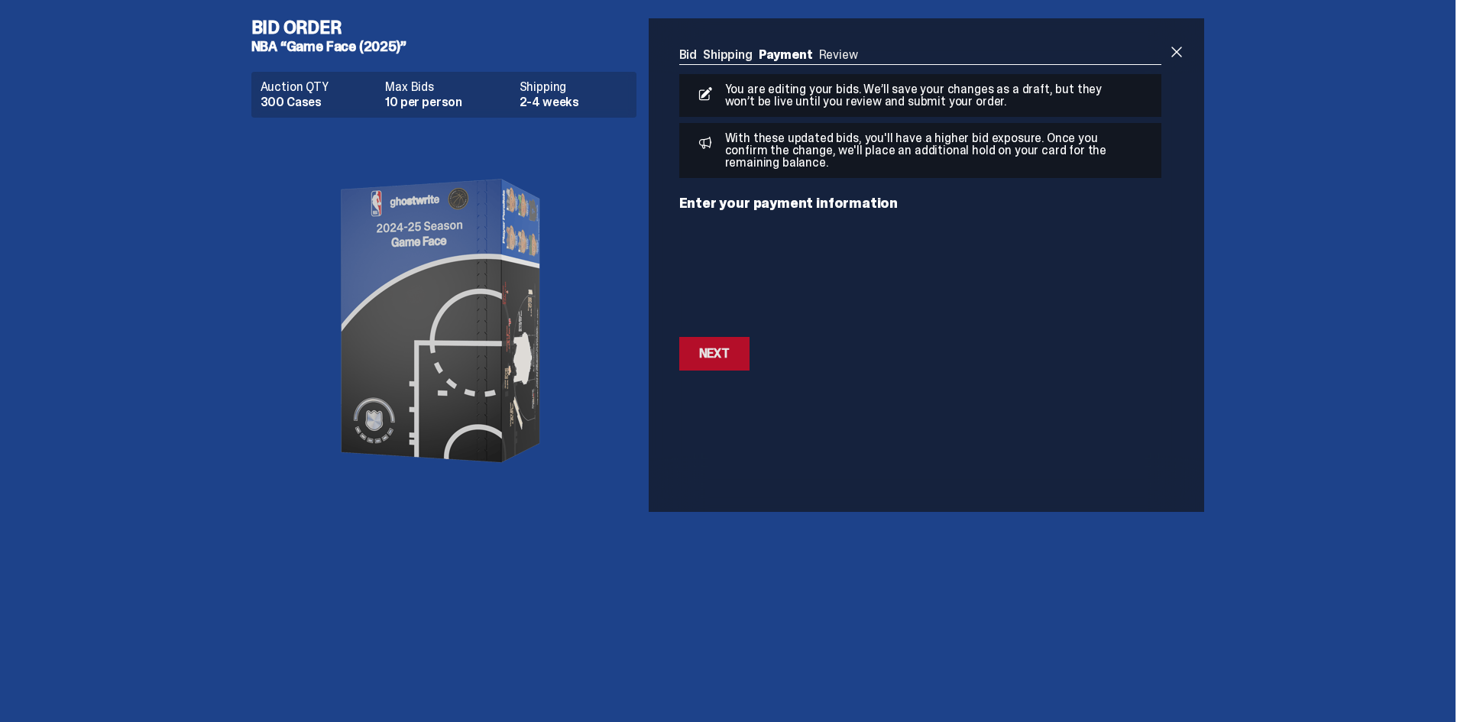
click at [715, 355] on div "Next" at bounding box center [714, 354] width 31 height 12
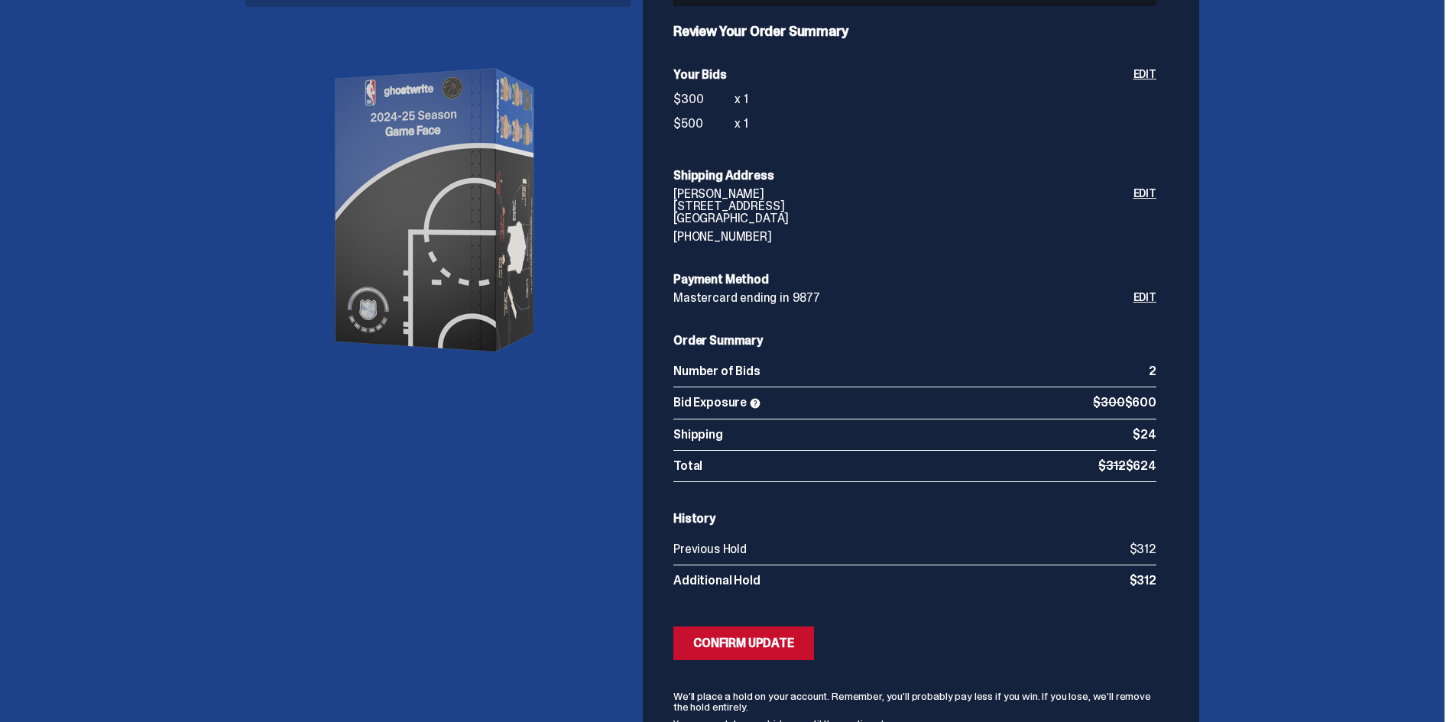
scroll to position [214, 0]
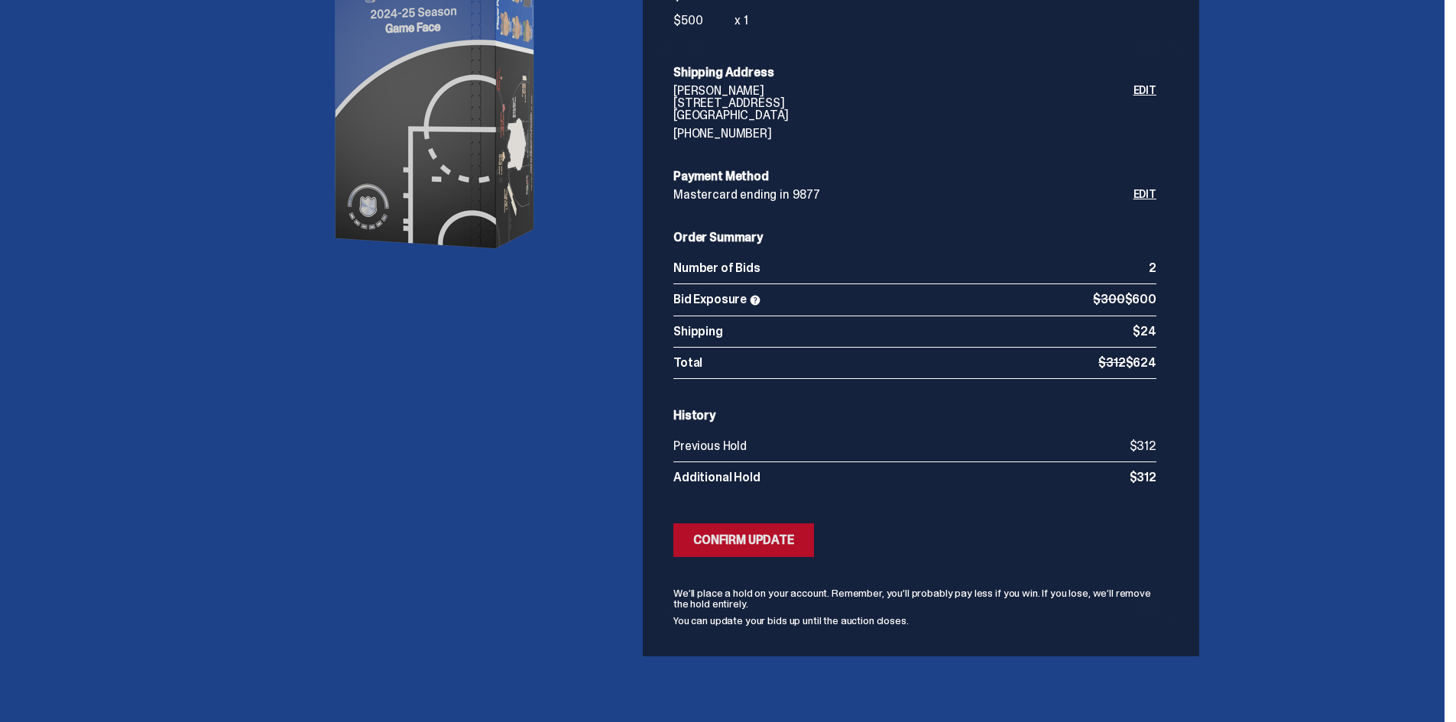
click at [794, 546] on div "Confirm Update" at bounding box center [743, 540] width 101 height 12
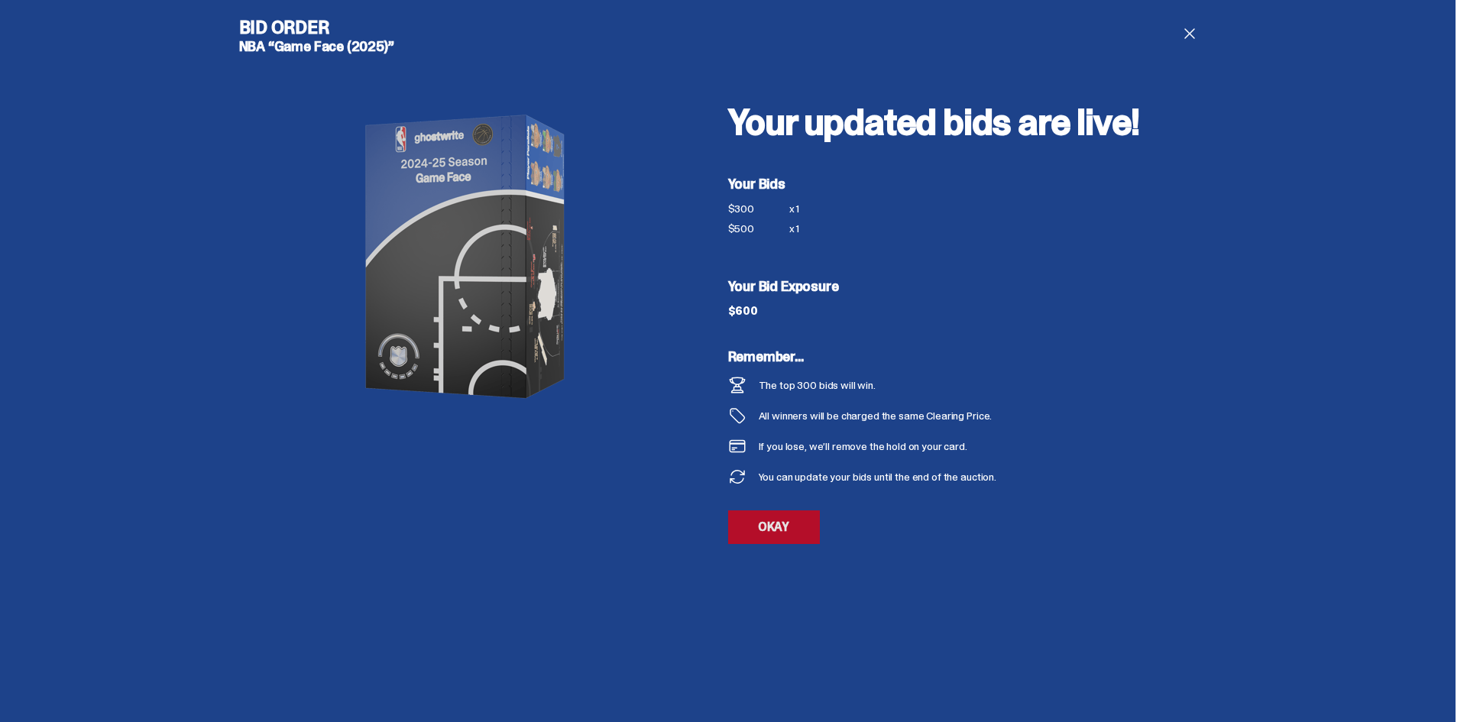
click at [782, 517] on link "OKAY" at bounding box center [774, 527] width 92 height 34
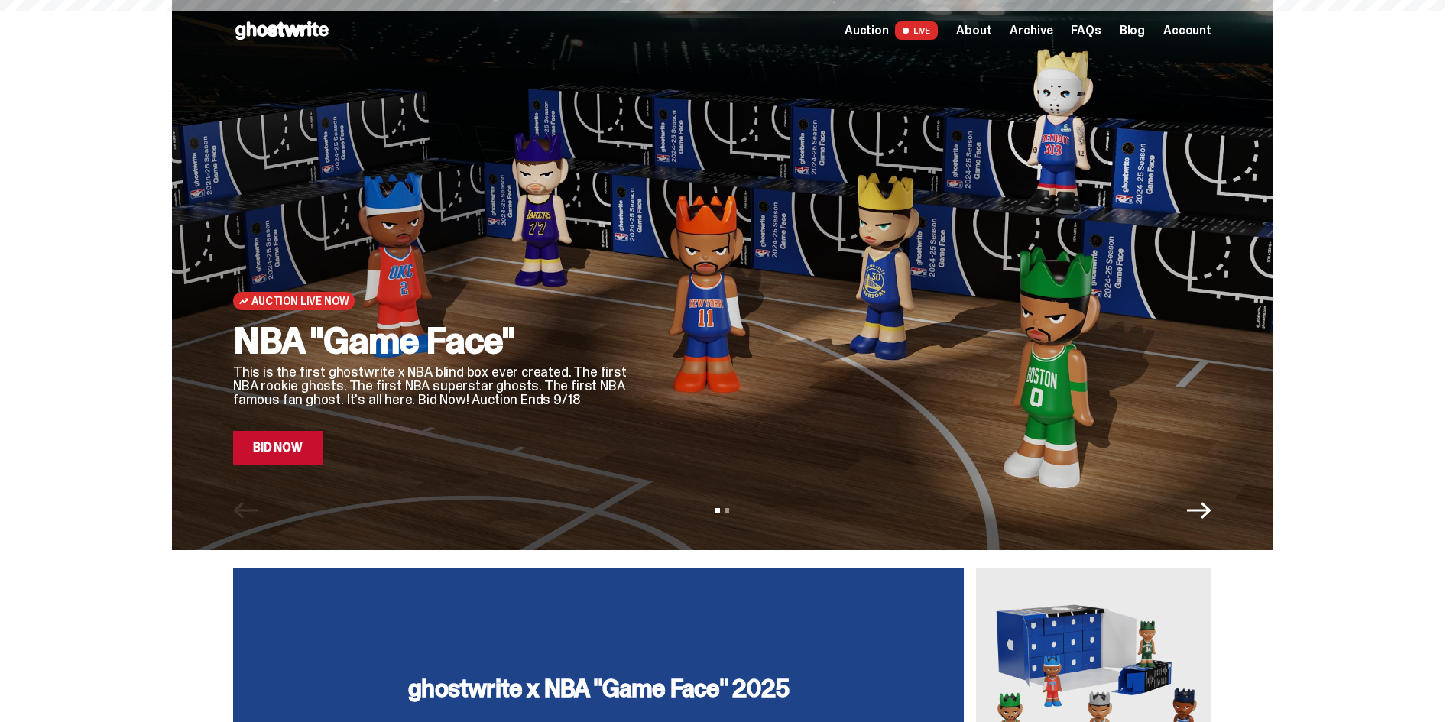
click at [886, 25] on span "Auction" at bounding box center [866, 30] width 44 height 12
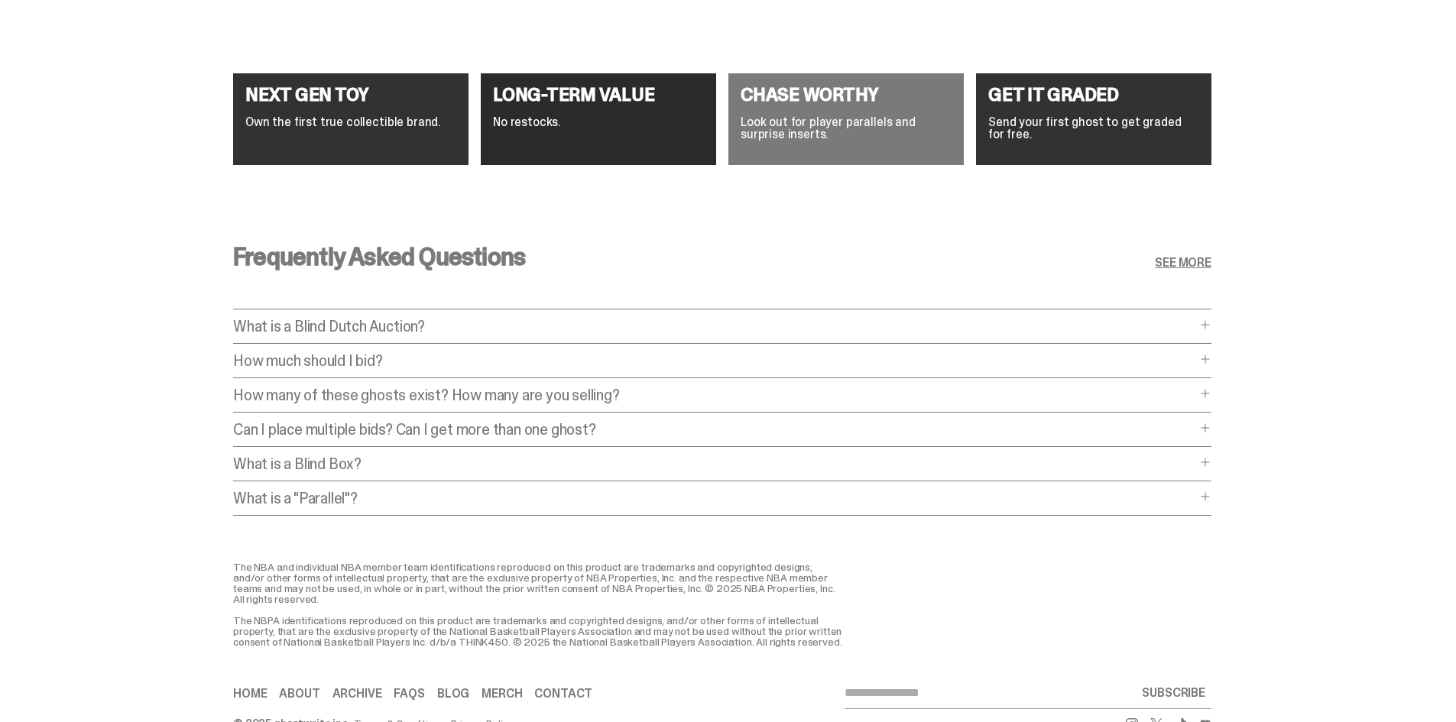
scroll to position [5874, 0]
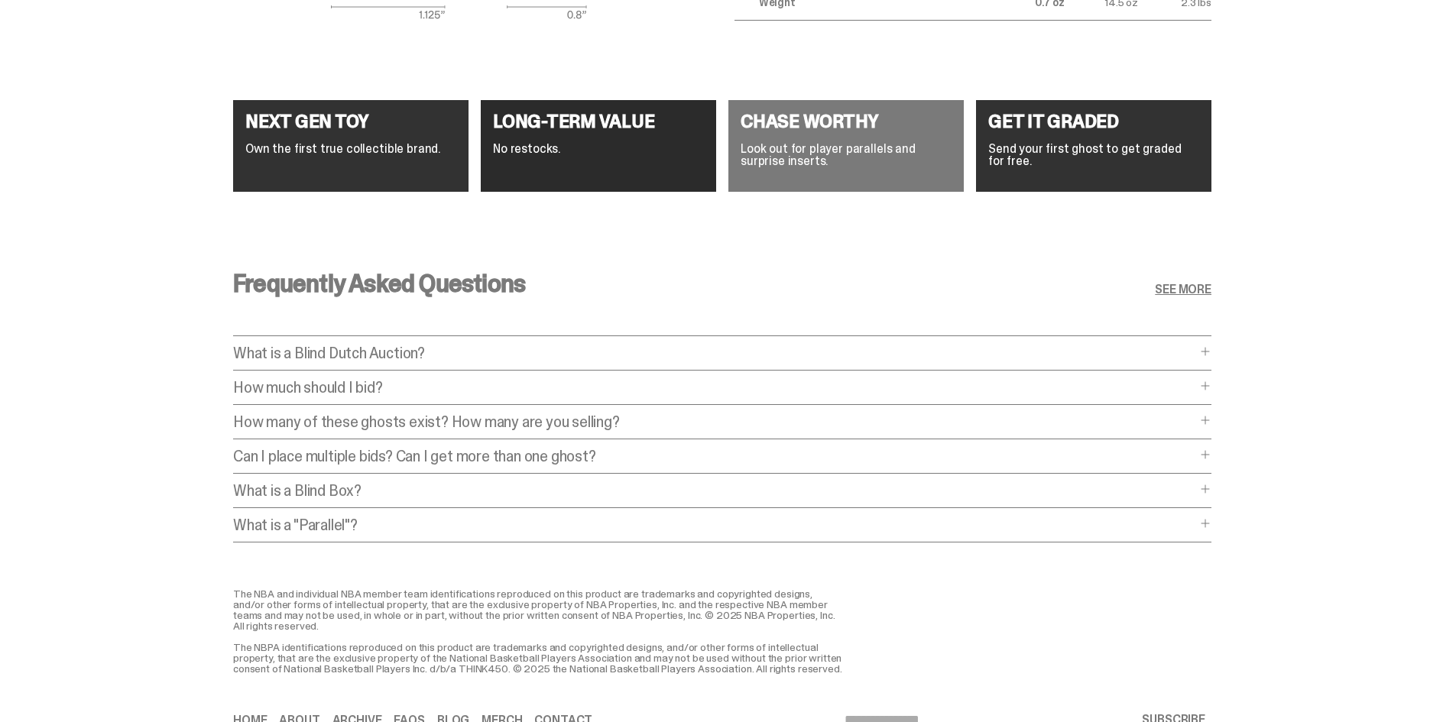
click at [1211, 381] on span at bounding box center [1205, 386] width 12 height 12
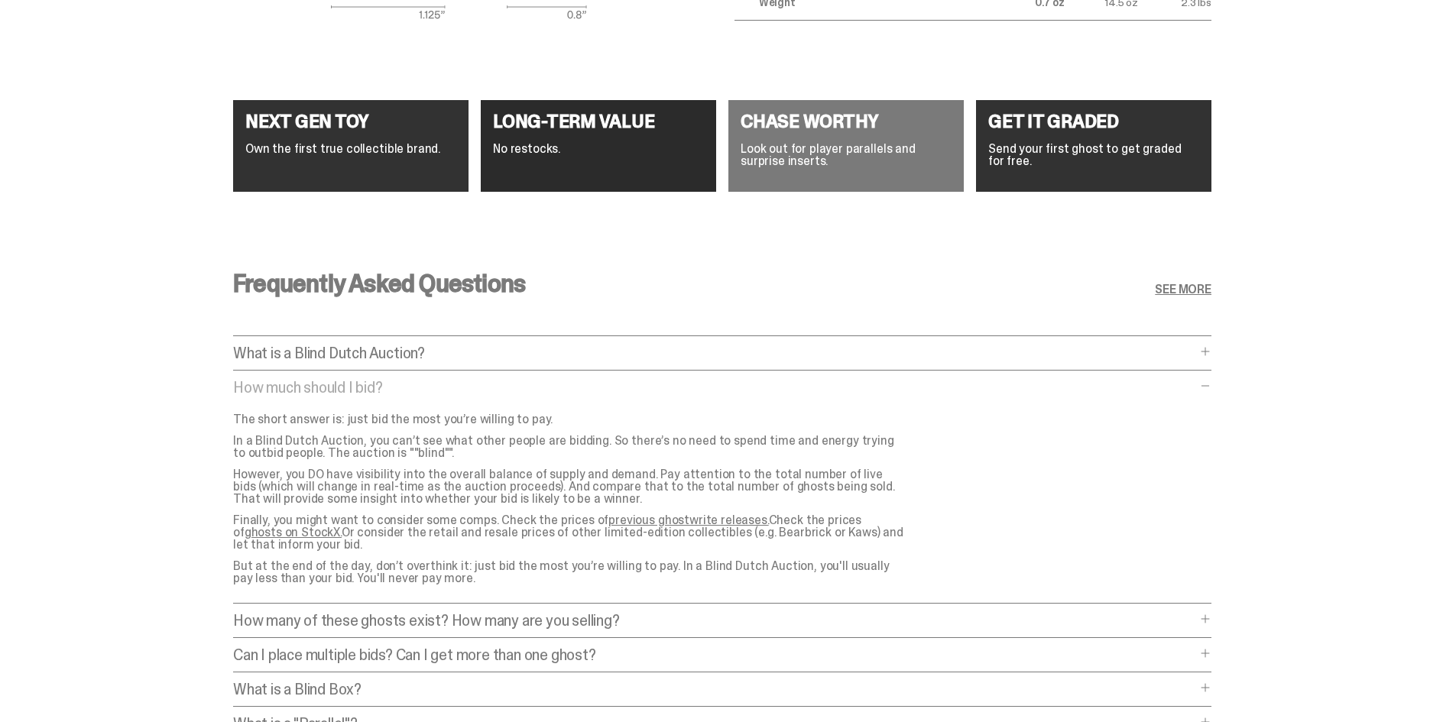
scroll to position [5950, 0]
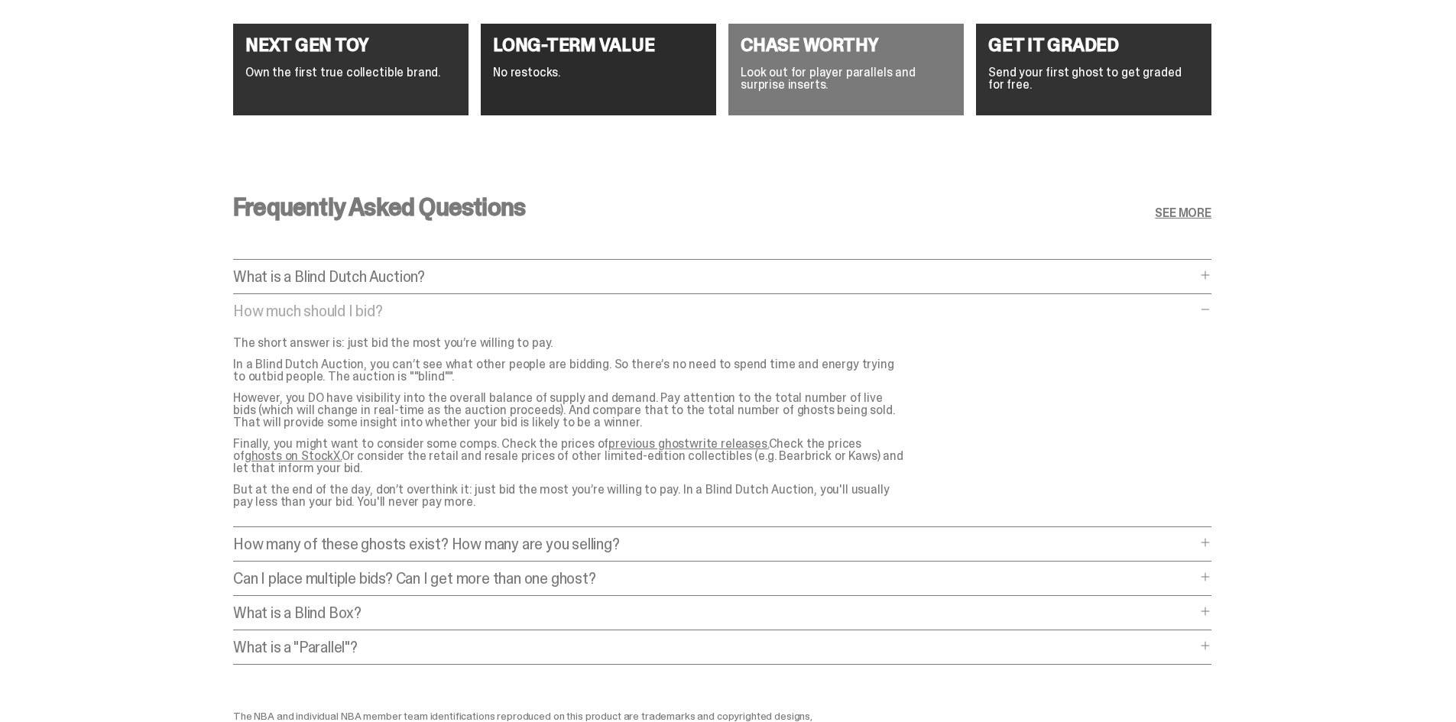
click at [655, 546] on p "How many of these ghosts exist? How many are you selling?" at bounding box center [714, 543] width 963 height 15
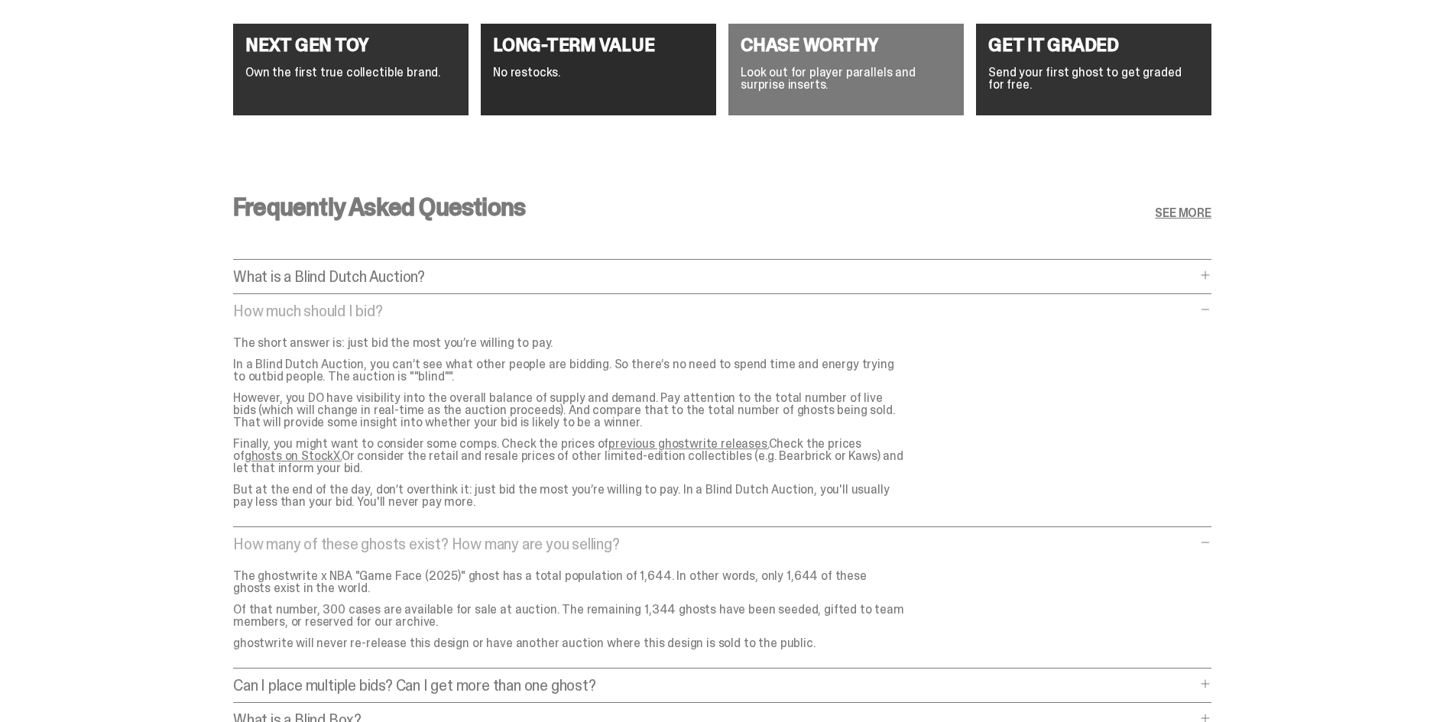
click at [655, 546] on p "How many of these ghosts exist? How many are you selling?" at bounding box center [714, 543] width 963 height 15
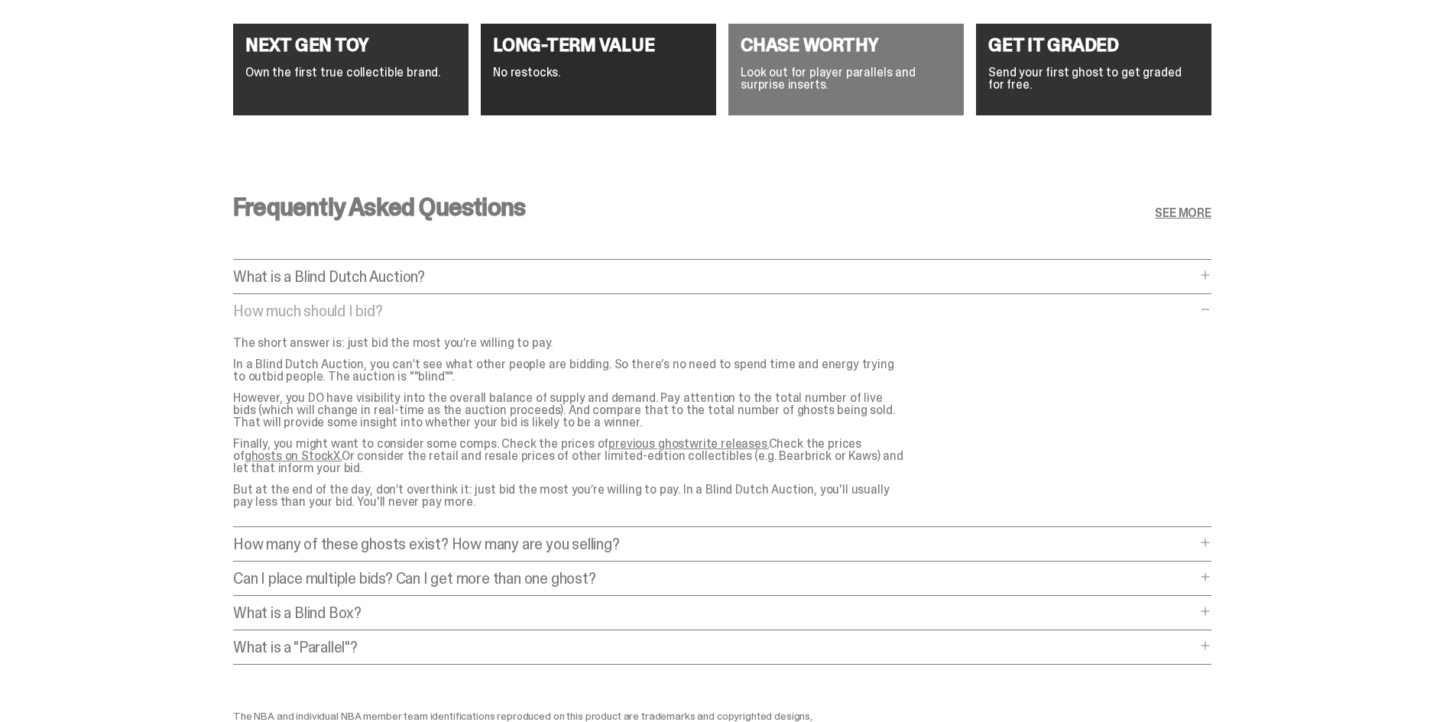
click at [655, 546] on p "How many of these ghosts exist? How many are you selling?" at bounding box center [714, 543] width 963 height 15
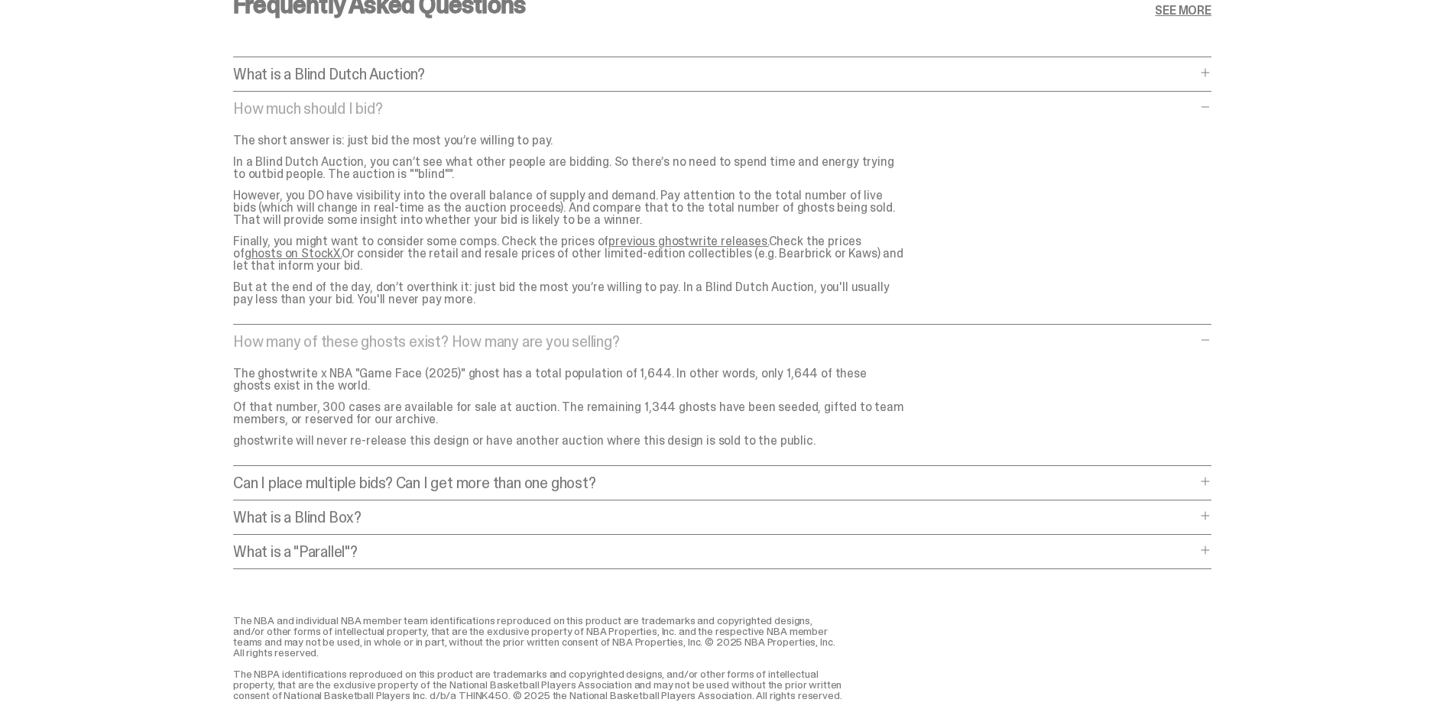
scroll to position [6179, 0]
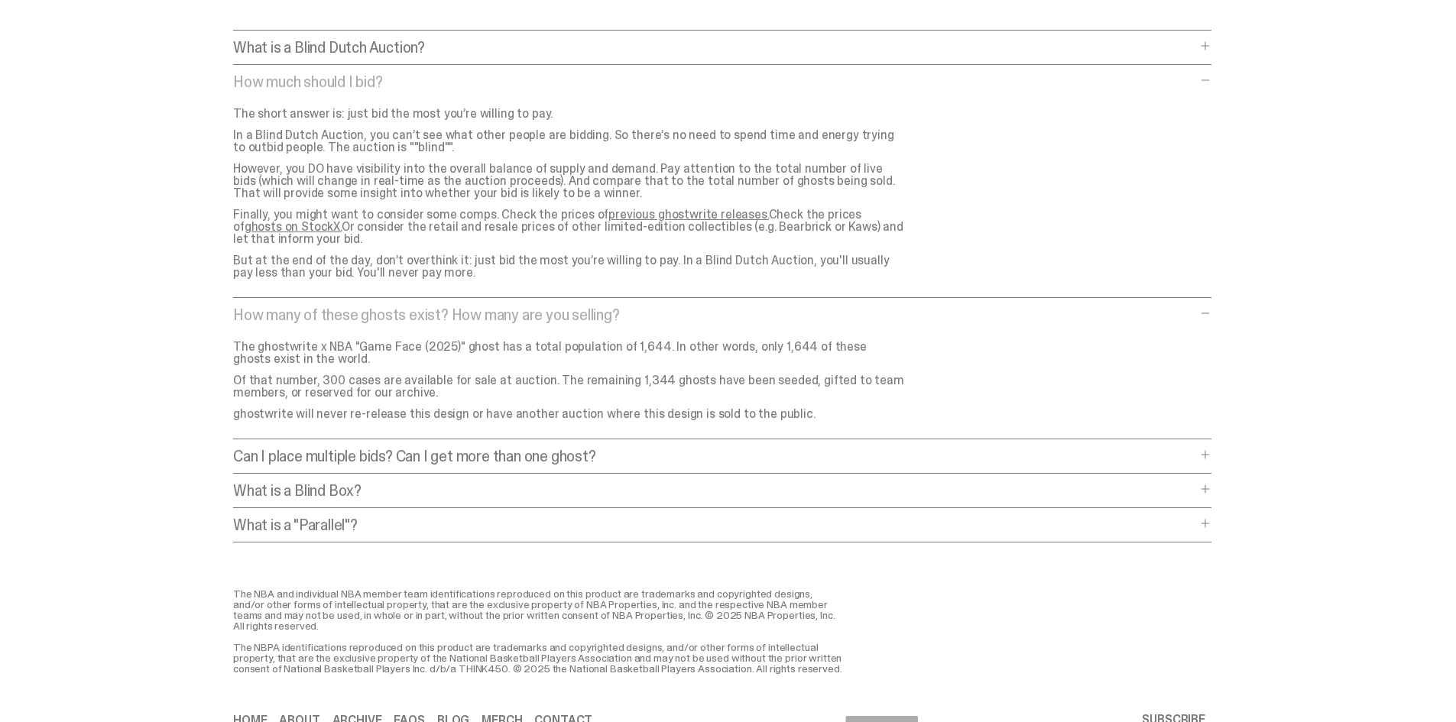
click at [536, 460] on p "Can I place multiple bids? Can I get more than one ghost?" at bounding box center [714, 456] width 963 height 15
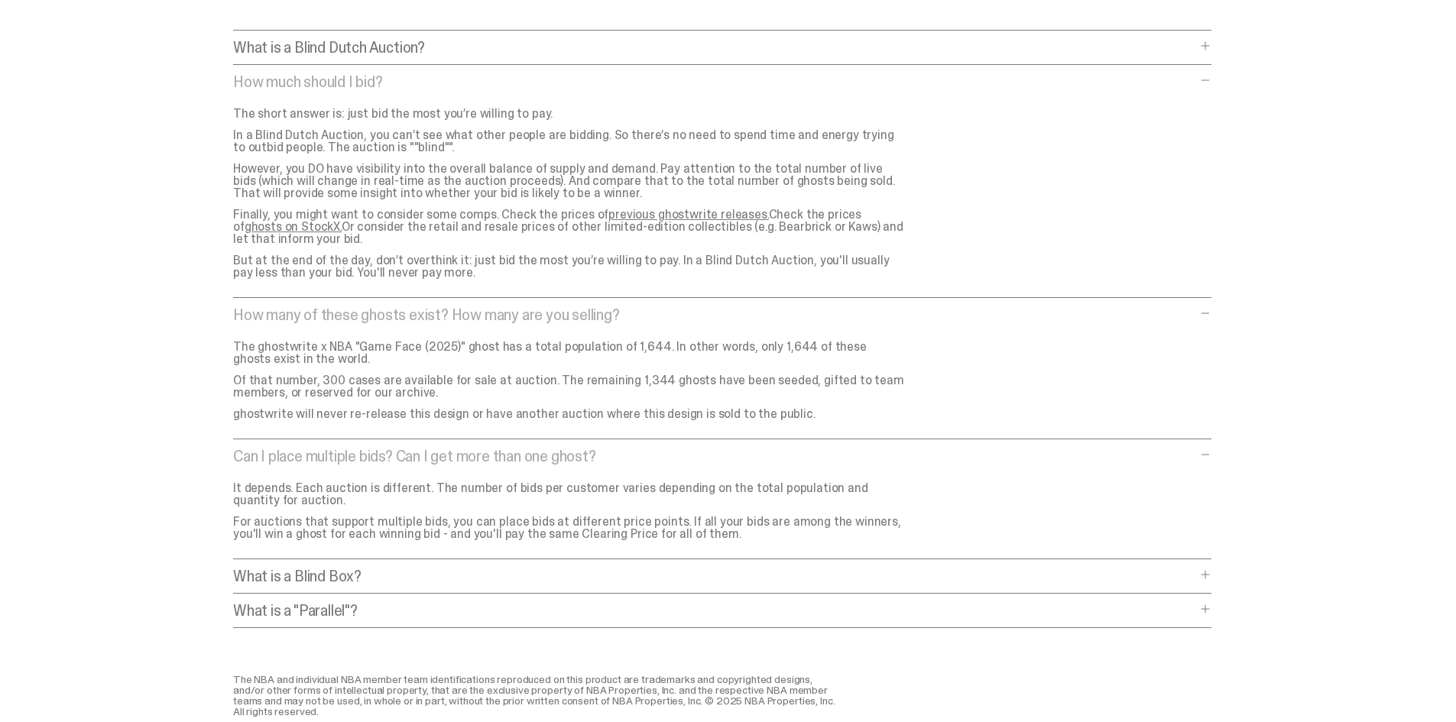
click at [527, 578] on p "What is a Blind Box?" at bounding box center [714, 576] width 963 height 15
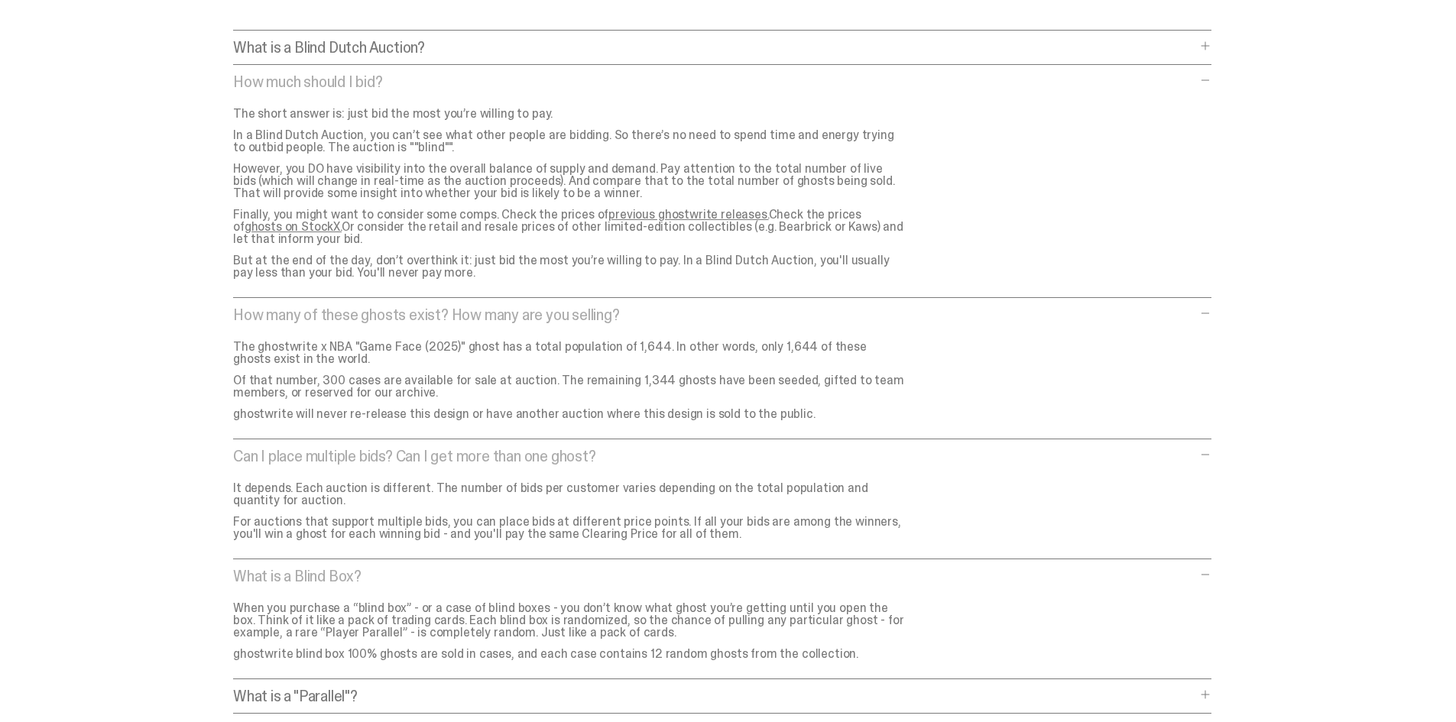
scroll to position [6256, 0]
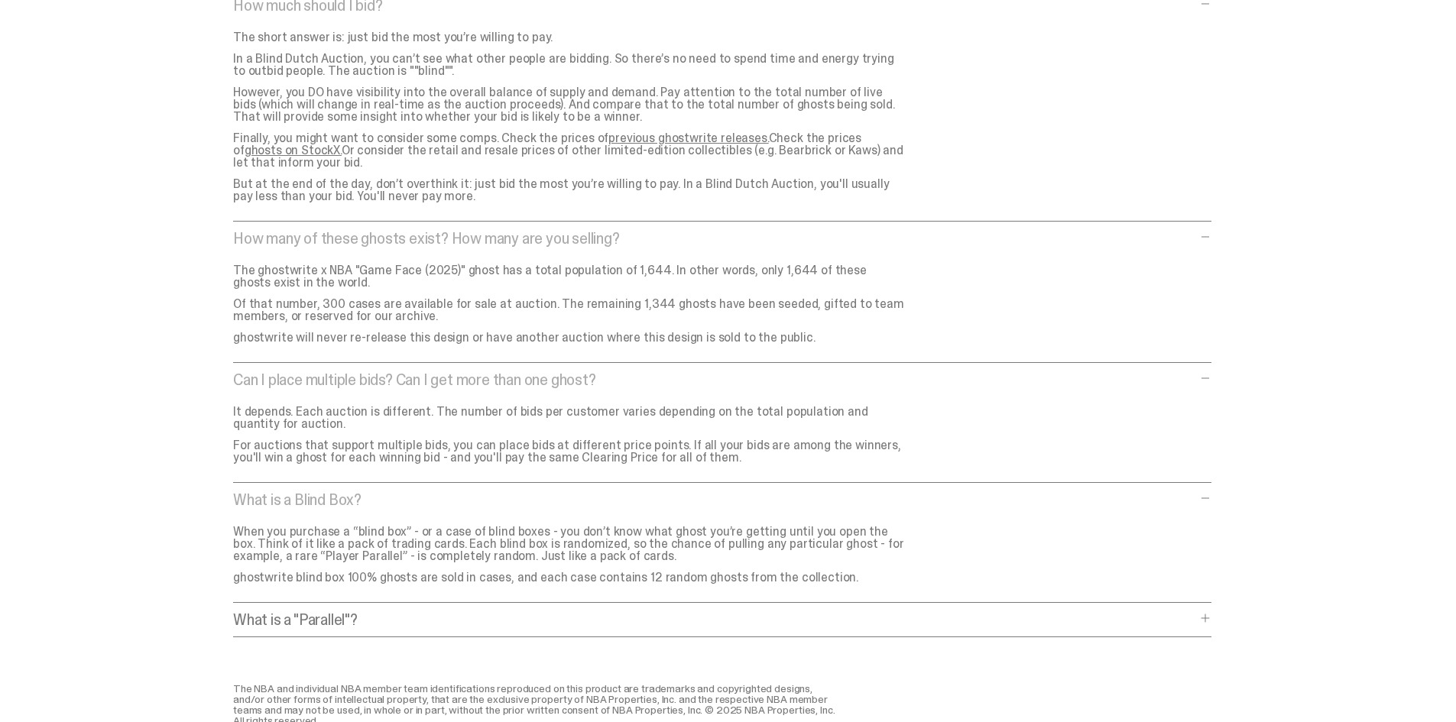
click at [512, 611] on div "Frequently Asked Questions SEE MORE What is a Blind Dutch Auction? What is a Bl…" at bounding box center [722, 268] width 978 height 831
click at [507, 615] on p "What is a "Parallel"?" at bounding box center [714, 619] width 963 height 15
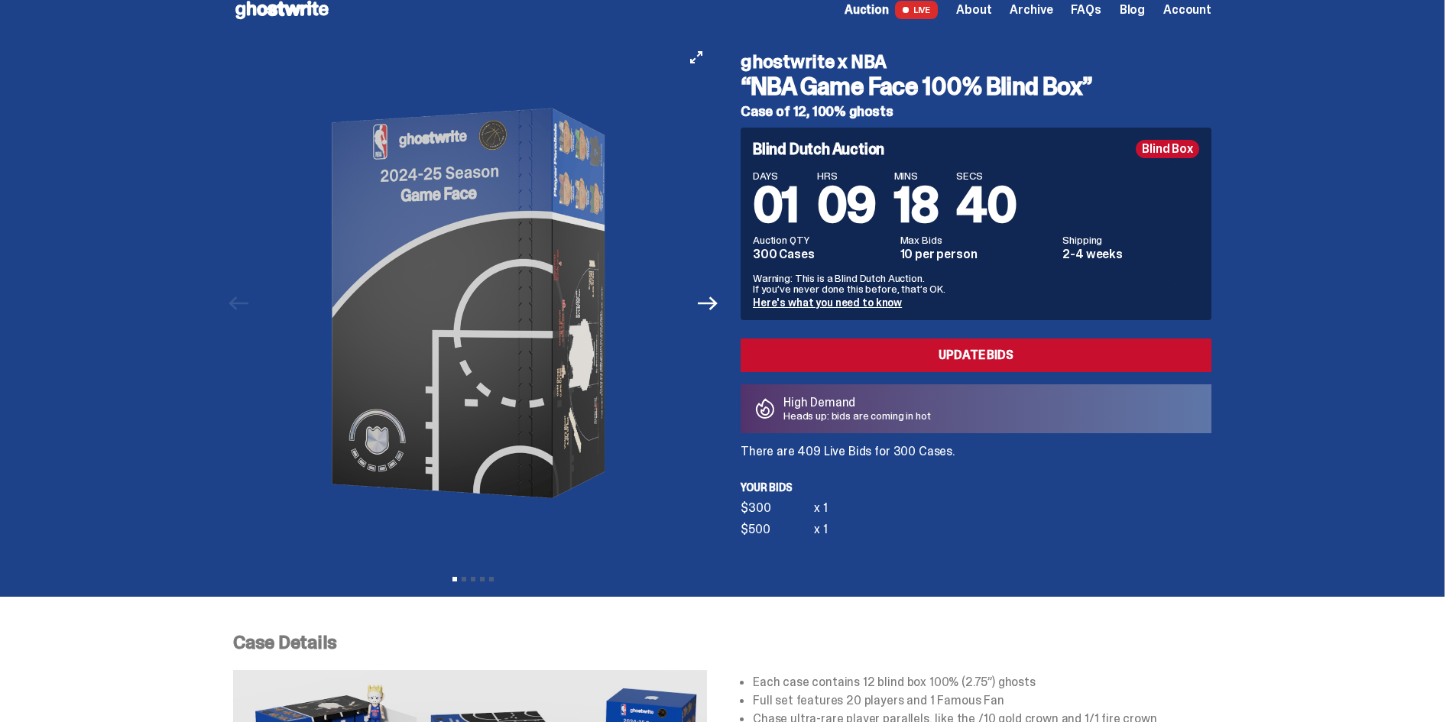
scroll to position [0, 0]
